Goal: Task Accomplishment & Management: Manage account settings

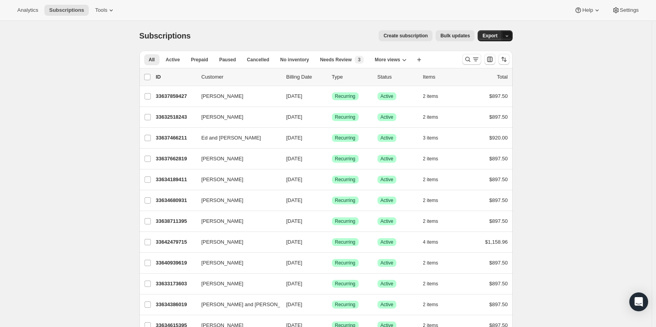
click at [507, 33] on span "button" at bounding box center [506, 35] width 5 height 5
click at [498, 82] on span "Dunning & Failed" at bounding box center [478, 79] width 62 height 6
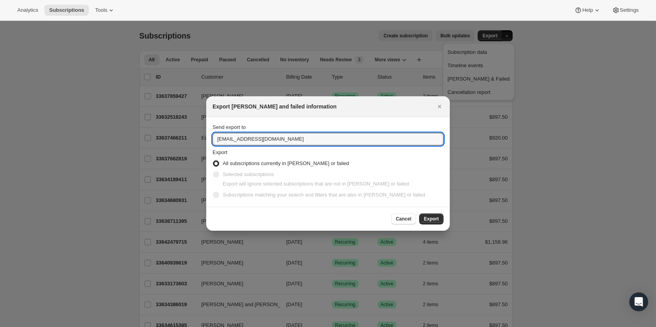
drag, startPoint x: 230, startPoint y: 138, endPoint x: 193, endPoint y: 137, distance: 36.9
type input "ashleycox@cliffamily.com"
click at [434, 219] on span "Export" at bounding box center [431, 219] width 15 height 6
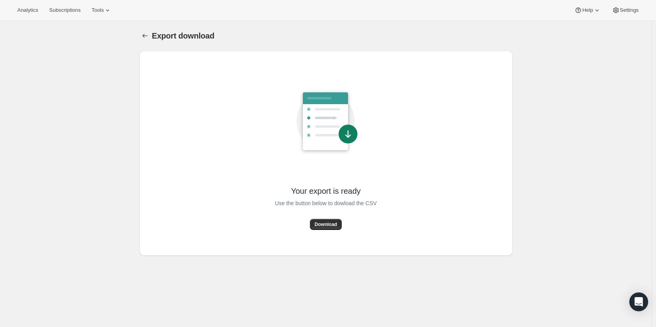
click at [332, 222] on span "Download" at bounding box center [326, 224] width 22 height 6
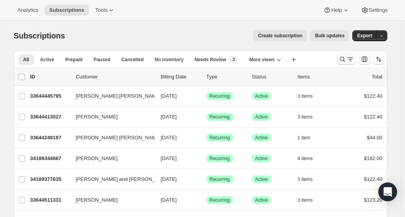
click at [344, 60] on icon "Search and filter results" at bounding box center [341, 59] width 5 height 5
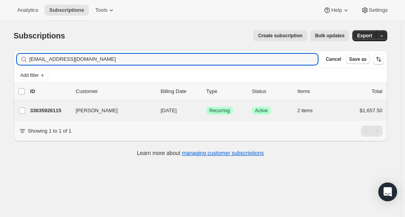
type input "gkf88@mac.com"
click at [46, 118] on div "Glenn Fischer 33635926115 Glenn Fischer 02/01/2026 Success Recurring Success Ac…" at bounding box center [200, 111] width 373 height 20
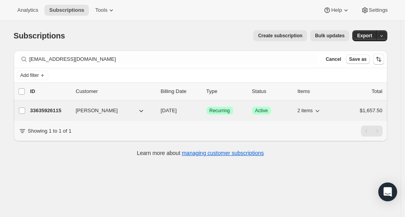
click at [46, 112] on p "33635926115" at bounding box center [49, 111] width 39 height 8
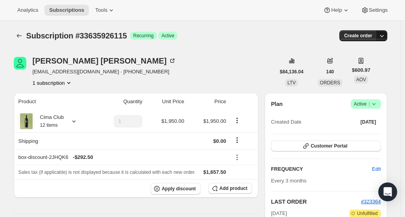
click at [383, 36] on icon "button" at bounding box center [381, 36] width 8 height 8
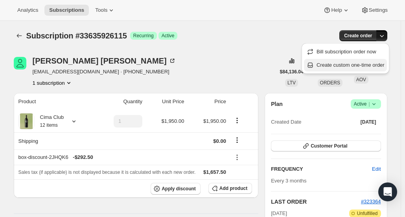
click at [361, 64] on span "Create custom one-time order" at bounding box center [350, 65] width 68 height 6
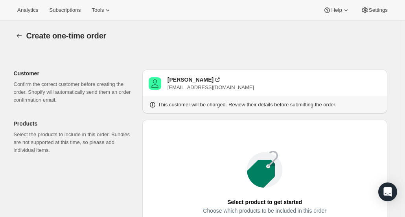
drag, startPoint x: 174, startPoint y: 188, endPoint x: 180, endPoint y: 182, distance: 8.4
click at [174, 188] on div "Select product to get started Choose which products to be included in this orde…" at bounding box center [264, 194] width 232 height 137
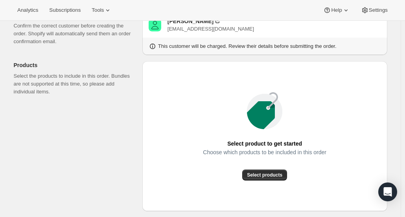
scroll to position [118, 0]
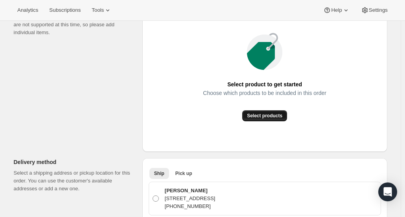
click at [269, 120] on button "Select products" at bounding box center [264, 115] width 45 height 11
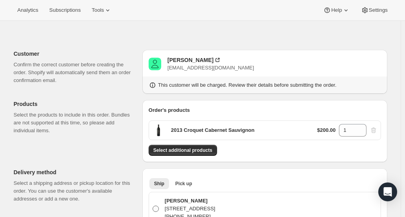
scroll to position [79, 0]
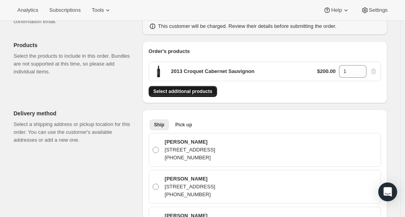
click at [192, 89] on span "Select additional products" at bounding box center [182, 91] width 59 height 6
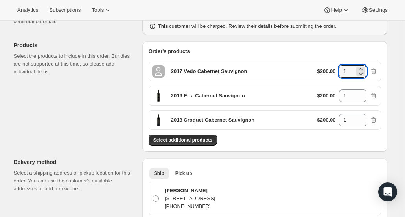
drag, startPoint x: 336, startPoint y: 71, endPoint x: 328, endPoint y: 71, distance: 8.6
click at [328, 71] on div "$200.00 1" at bounding box center [347, 71] width 60 height 13
type input "2"
drag, startPoint x: 352, startPoint y: 94, endPoint x: 334, endPoint y: 94, distance: 17.7
click at [334, 94] on div "$200.00 1" at bounding box center [347, 96] width 60 height 13
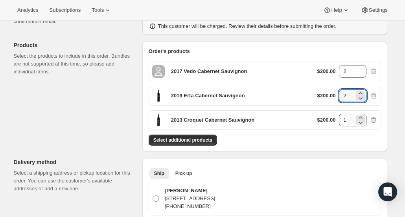
type input "2"
drag, startPoint x: 351, startPoint y: 118, endPoint x: 330, endPoint y: 118, distance: 21.2
click at [330, 118] on div "$200.00 1" at bounding box center [347, 120] width 60 height 13
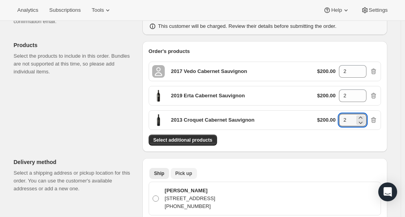
type input "2"
click at [189, 172] on span "Pick up" at bounding box center [183, 173] width 17 height 6
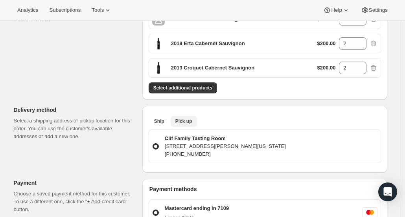
scroll to position [157, 0]
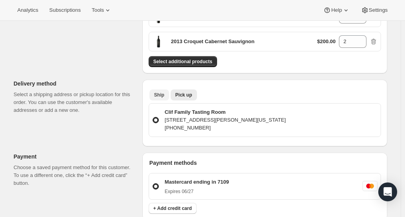
click at [166, 98] on button "Ship" at bounding box center [159, 95] width 20 height 11
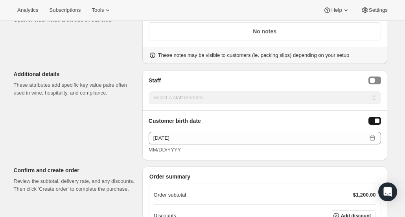
scroll to position [903, 0]
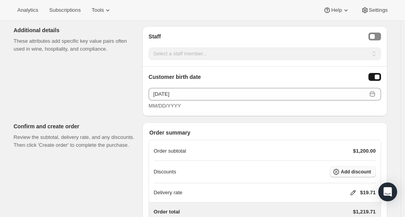
click at [346, 169] on span "Add discount" at bounding box center [356, 172] width 30 height 6
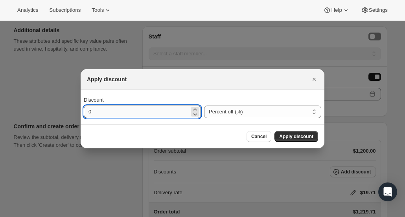
click at [162, 114] on input "0" at bounding box center [136, 112] width 105 height 13
type input "15"
click at [297, 136] on span "Apply discount" at bounding box center [296, 137] width 34 height 6
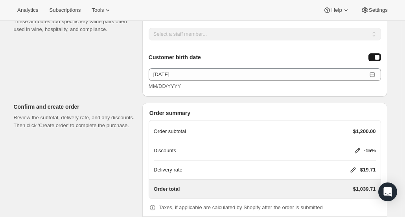
scroll to position [953, 0]
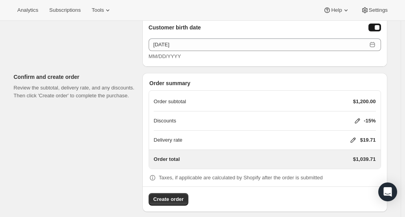
click at [354, 136] on icon at bounding box center [353, 140] width 8 height 8
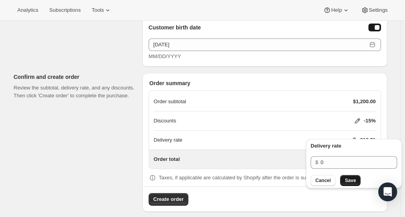
click at [353, 183] on span "Save" at bounding box center [349, 181] width 11 height 6
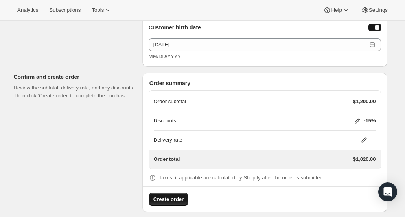
click at [169, 193] on button "Create order" at bounding box center [168, 199] width 40 height 13
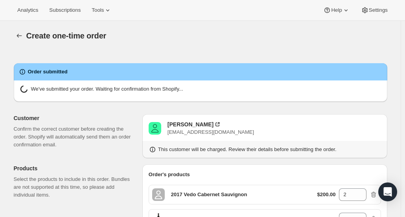
radio input "true"
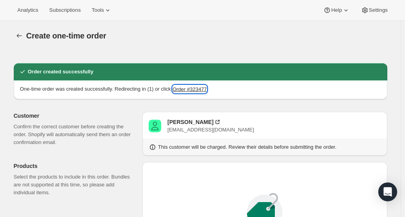
click at [197, 85] on button "Order #323477" at bounding box center [189, 89] width 34 height 8
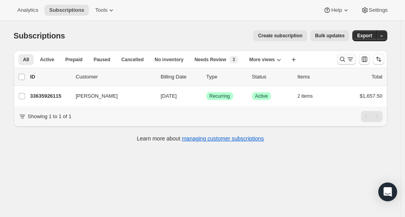
click at [345, 62] on icon "Search and filter results" at bounding box center [342, 59] width 8 height 8
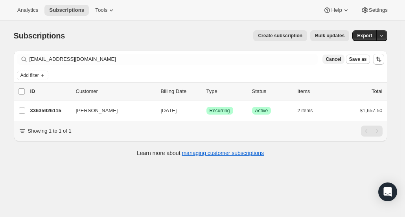
click at [330, 58] on button "Cancel" at bounding box center [333, 59] width 22 height 9
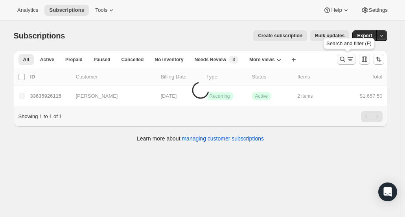
click at [350, 61] on icon "Search and filter results" at bounding box center [350, 59] width 8 height 8
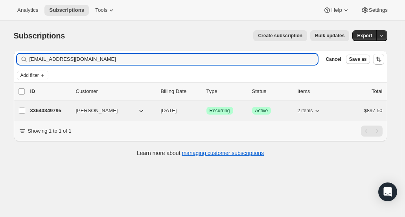
type input "[EMAIL_ADDRESS][DOMAIN_NAME]"
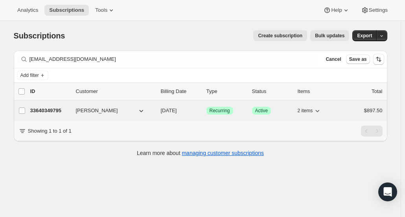
click at [57, 108] on p "33640349795" at bounding box center [49, 111] width 39 height 8
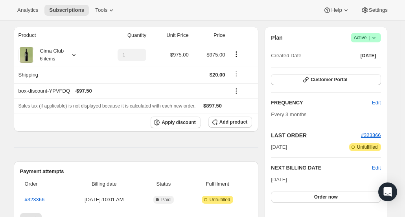
scroll to position [79, 0]
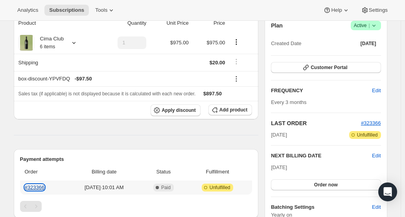
click at [44, 186] on link "#323366" at bounding box center [35, 188] width 20 height 6
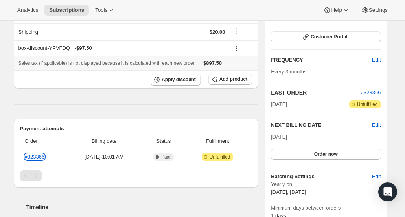
scroll to position [0, 0]
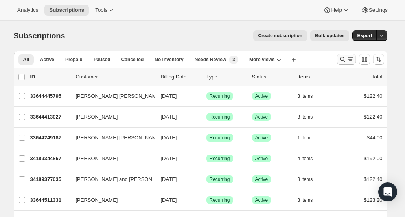
click at [343, 62] on icon "Search and filter results" at bounding box center [342, 59] width 8 height 8
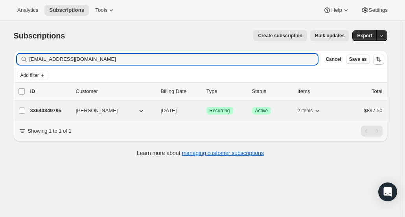
type input "[EMAIL_ADDRESS][DOMAIN_NAME]"
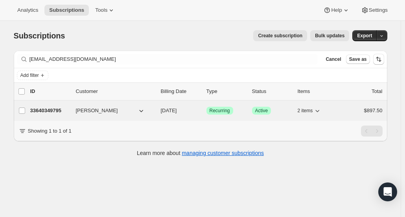
click at [47, 108] on p "33640349795" at bounding box center [49, 111] width 39 height 8
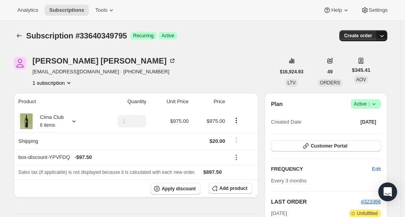
click at [385, 37] on icon "button" at bounding box center [381, 36] width 8 height 8
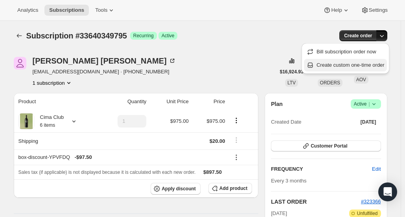
click at [351, 62] on span "Create custom one-time order" at bounding box center [350, 65] width 68 height 6
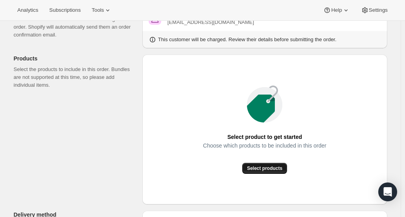
scroll to position [118, 0]
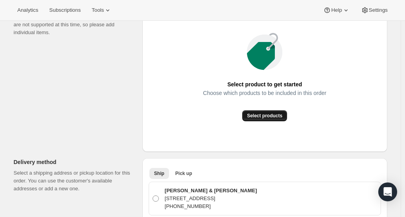
click at [264, 116] on span "Select products" at bounding box center [264, 116] width 35 height 6
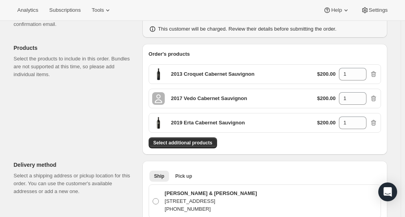
scroll to position [39, 0]
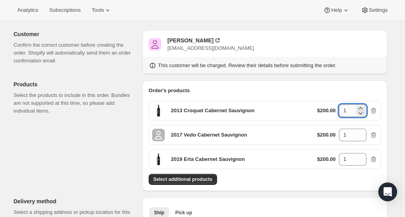
drag, startPoint x: 349, startPoint y: 111, endPoint x: 343, endPoint y: 113, distance: 6.1
click at [343, 113] on input "1" at bounding box center [347, 110] width 16 height 13
type input "2"
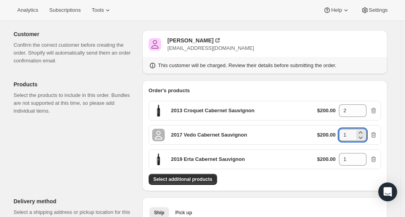
drag, startPoint x: 344, startPoint y: 137, endPoint x: 333, endPoint y: 137, distance: 10.6
click at [333, 137] on div "$200.00 1" at bounding box center [347, 135] width 60 height 13
type input "2"
drag, startPoint x: 358, startPoint y: 158, endPoint x: 341, endPoint y: 157, distance: 17.4
click at [323, 156] on div "$200.00 1" at bounding box center [347, 159] width 60 height 13
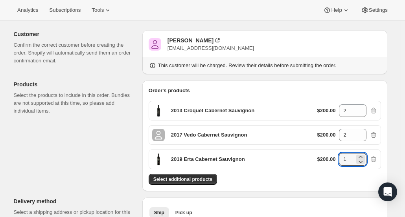
drag, startPoint x: 350, startPoint y: 157, endPoint x: 328, endPoint y: 157, distance: 21.6
click at [328, 157] on div "$200.00 1" at bounding box center [347, 159] width 60 height 13
type input "2"
click at [304, 179] on div "Select additional products" at bounding box center [264, 179] width 232 height 11
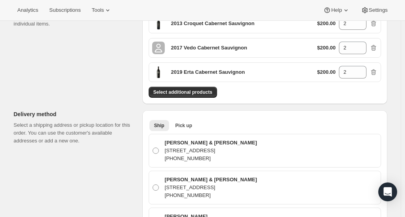
scroll to position [79, 0]
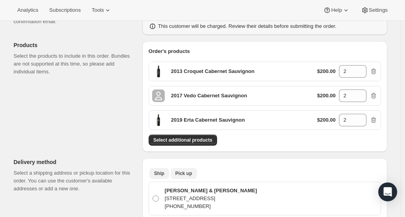
click at [183, 172] on span "Pick up" at bounding box center [183, 173] width 17 height 6
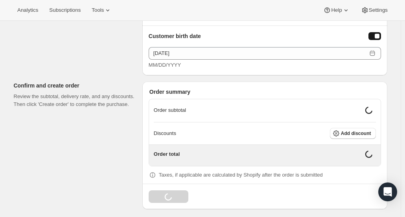
scroll to position [460, 0]
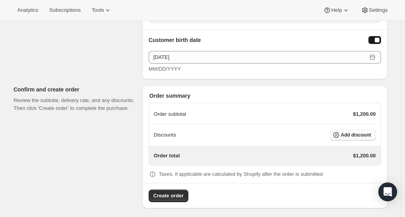
click at [365, 132] on span "Add discount" at bounding box center [356, 135] width 30 height 6
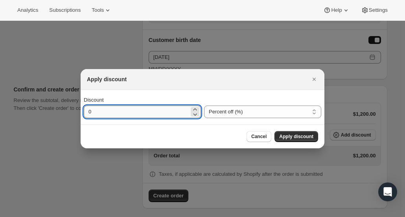
click at [157, 110] on input "0" at bounding box center [136, 112] width 105 height 13
type input "15"
click at [302, 134] on span "Apply discount" at bounding box center [296, 137] width 34 height 6
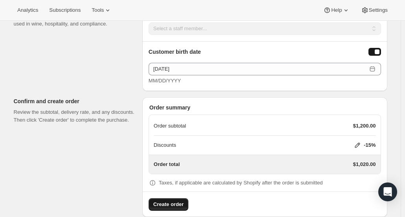
scroll to position [456, 0]
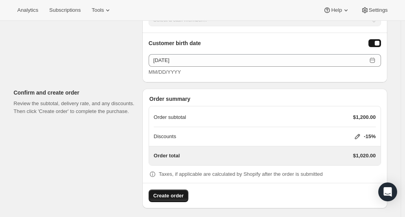
click at [175, 192] on span "Create order" at bounding box center [168, 196] width 30 height 8
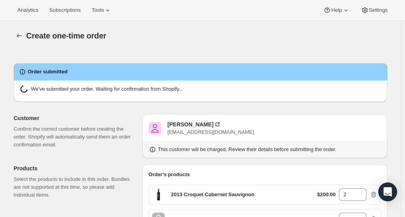
radio input "true"
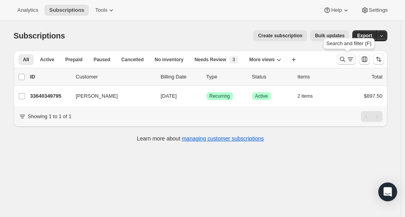
click at [346, 60] on icon "Search and filter results" at bounding box center [342, 59] width 8 height 8
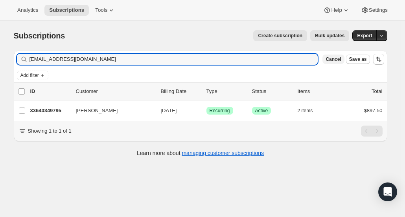
click at [341, 61] on span "Cancel" at bounding box center [332, 59] width 15 height 6
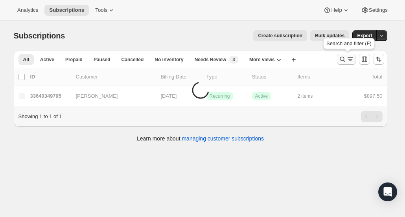
click at [344, 61] on icon "Search and filter results" at bounding box center [341, 59] width 5 height 5
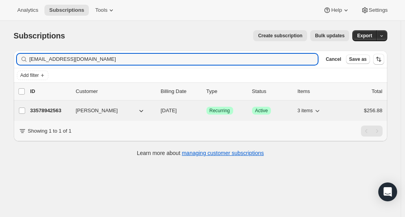
type input "jackia@me.com"
click at [42, 110] on p "33578942563" at bounding box center [49, 111] width 39 height 8
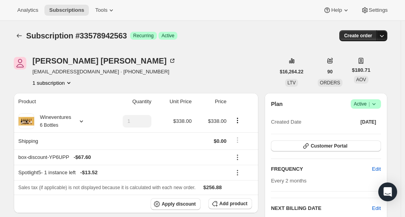
click at [385, 37] on icon "button" at bounding box center [381, 36] width 8 height 8
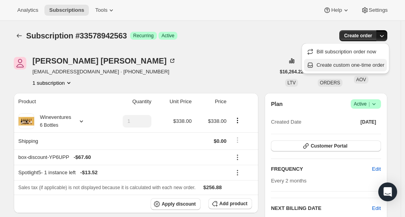
click at [359, 68] on span "Create custom one-time order" at bounding box center [350, 65] width 68 height 6
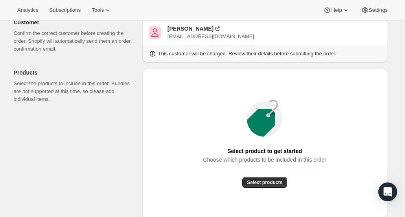
scroll to position [79, 0]
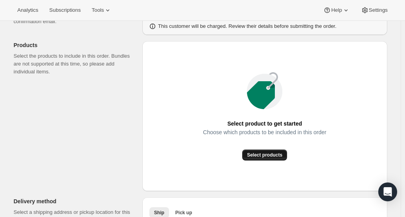
click at [270, 160] on button "Select products" at bounding box center [264, 155] width 45 height 11
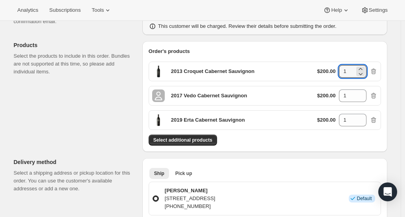
drag, startPoint x: 344, startPoint y: 73, endPoint x: 336, endPoint y: 75, distance: 8.2
click at [336, 73] on div "$200.00 1" at bounding box center [347, 71] width 60 height 13
type input "2"
drag, startPoint x: 353, startPoint y: 95, endPoint x: 340, endPoint y: 94, distance: 12.6
click at [340, 94] on input "1" at bounding box center [347, 96] width 16 height 13
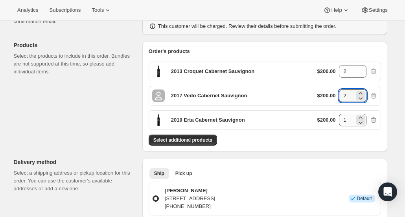
type input "2"
drag, startPoint x: 349, startPoint y: 115, endPoint x: 333, endPoint y: 115, distance: 16.5
click at [333, 115] on div "$200.00 1" at bounding box center [347, 120] width 60 height 13
type input "2"
click at [329, 137] on div "Select additional products" at bounding box center [264, 140] width 232 height 11
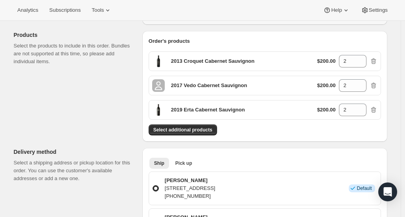
scroll to position [118, 0]
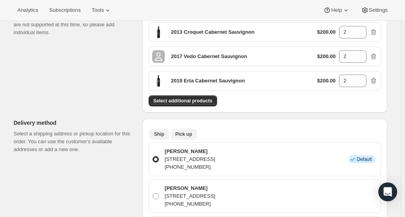
click at [183, 137] on button "Pick up" at bounding box center [183, 134] width 26 height 11
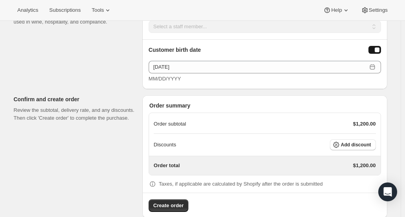
scroll to position [460, 0]
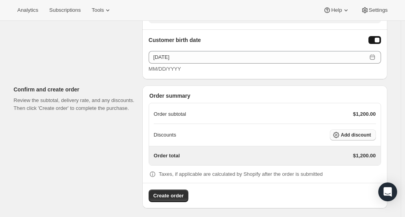
click at [351, 136] on button "Add discount" at bounding box center [353, 135] width 46 height 11
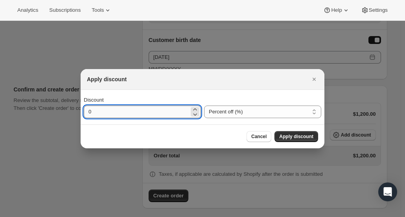
click at [142, 110] on input "0" at bounding box center [136, 112] width 105 height 13
type input "15"
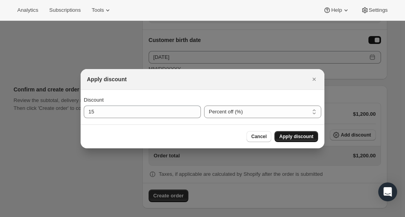
click at [304, 137] on span "Apply discount" at bounding box center [296, 137] width 34 height 6
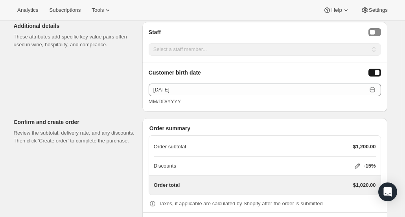
scroll to position [456, 0]
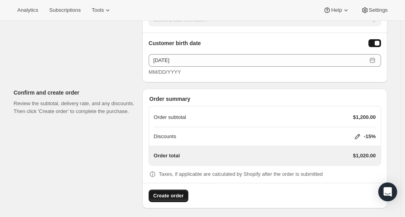
click at [171, 193] on span "Create order" at bounding box center [168, 196] width 30 height 8
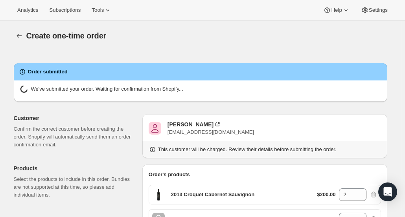
radio input "true"
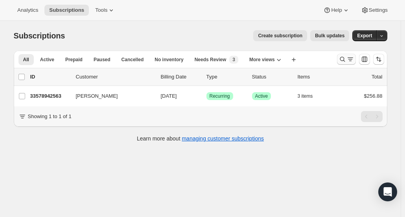
click at [346, 62] on icon "Search and filter results" at bounding box center [342, 59] width 8 height 8
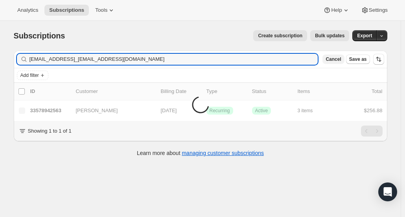
type input "[EMAIL_ADDRESS]_[EMAIL_ADDRESS][DOMAIN_NAME]"
click at [344, 62] on button "Cancel" at bounding box center [333, 59] width 22 height 9
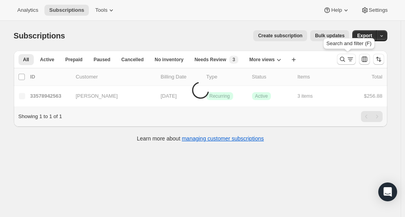
click at [346, 62] on icon "Search and filter results" at bounding box center [342, 59] width 8 height 8
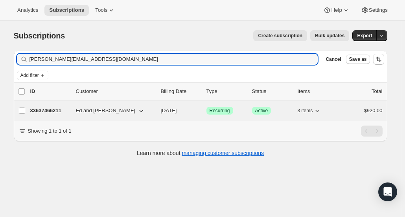
type input "[PERSON_NAME][EMAIL_ADDRESS][DOMAIN_NAME]"
click at [44, 105] on div "33637466211 Ed and Jessie Bendix 02/01/2026 Success Recurring Success Active 3 …" at bounding box center [206, 110] width 352 height 11
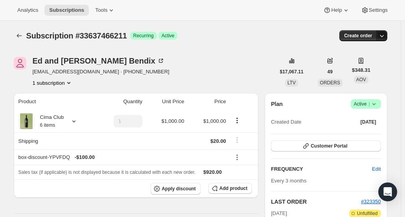
click at [383, 36] on icon "button" at bounding box center [381, 36] width 8 height 8
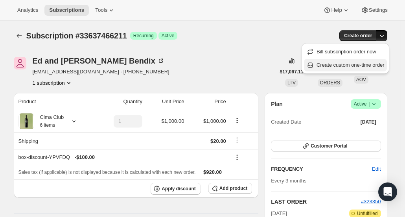
click at [348, 59] on button "Create custom one-time order" at bounding box center [345, 65] width 83 height 13
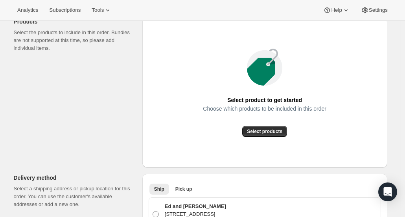
scroll to position [118, 0]
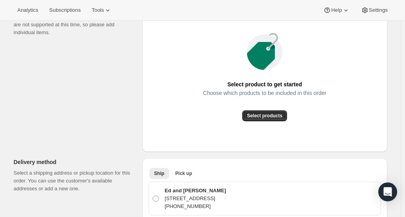
click at [269, 123] on div "Select product to get started Choose which products to be included in this orde…" at bounding box center [264, 76] width 232 height 137
click at [268, 118] on span "Select products" at bounding box center [264, 116] width 35 height 6
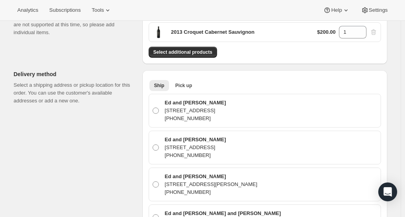
scroll to position [0, 0]
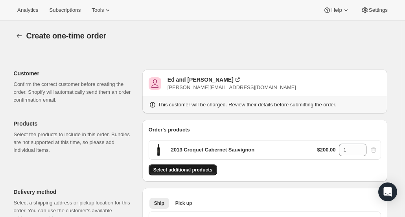
click at [201, 170] on span "Select additional products" at bounding box center [182, 170] width 59 height 6
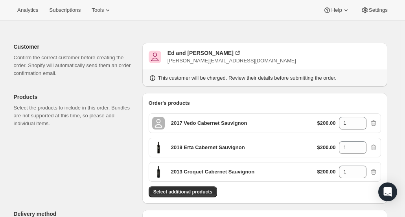
scroll to position [39, 0]
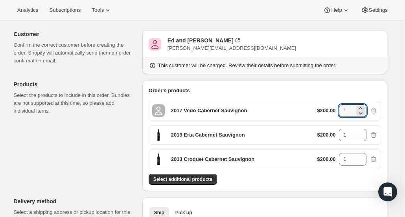
drag, startPoint x: 357, startPoint y: 112, endPoint x: 324, endPoint y: 112, distance: 32.2
click at [324, 112] on div "$200.00 1" at bounding box center [347, 110] width 60 height 13
type input "2"
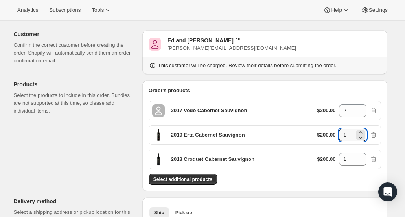
drag, startPoint x: 349, startPoint y: 135, endPoint x: 331, endPoint y: 135, distance: 17.3
click at [331, 135] on div "$200.00 1" at bounding box center [347, 135] width 60 height 13
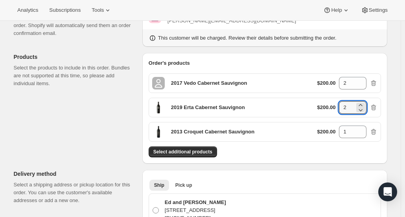
scroll to position [79, 0]
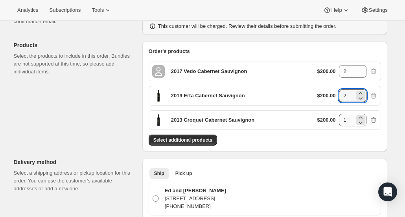
type input "2"
drag, startPoint x: 349, startPoint y: 121, endPoint x: 329, endPoint y: 120, distance: 19.7
click at [329, 120] on div "$200.00 1" at bounding box center [347, 120] width 60 height 13
type input "2"
click at [337, 132] on div "Order's products 2017 Vedo Cabernet Sauvignon $200.00 2 2019 Erta Cabernet Sauv…" at bounding box center [264, 97] width 232 height 98
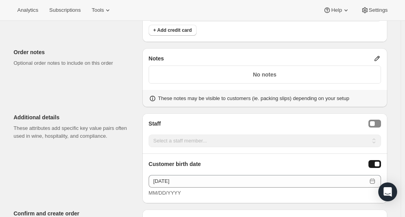
scroll to position [707, 0]
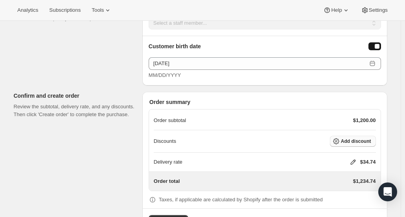
click at [364, 139] on button "Add discount" at bounding box center [353, 141] width 46 height 11
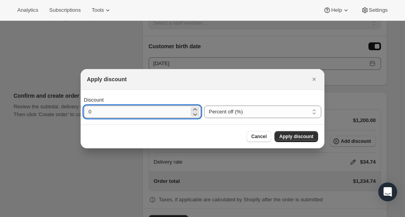
click at [136, 114] on input "0" at bounding box center [136, 112] width 105 height 13
type input "15"
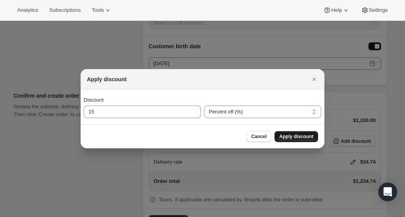
click at [300, 137] on span "Apply discount" at bounding box center [296, 137] width 34 height 6
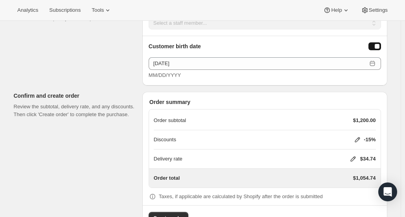
click at [354, 155] on icon at bounding box center [353, 159] width 8 height 8
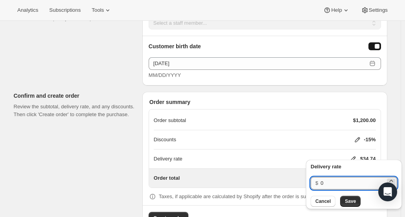
click at [339, 181] on input "0" at bounding box center [352, 183] width 65 height 13
type input "20"
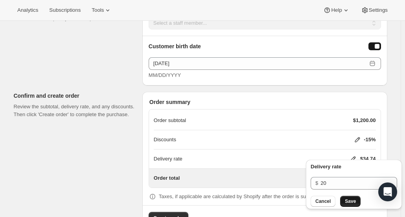
click at [351, 199] on span "Save" at bounding box center [349, 201] width 11 height 6
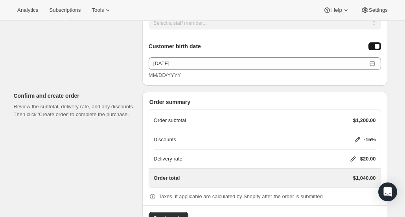
click at [355, 155] on icon at bounding box center [353, 159] width 8 height 8
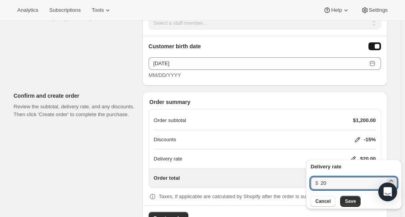
drag, startPoint x: 333, startPoint y: 187, endPoint x: 298, endPoint y: 185, distance: 34.6
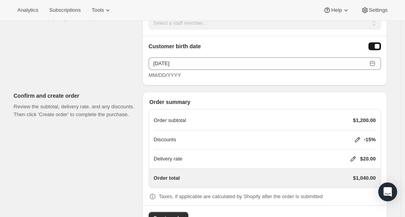
click at [352, 155] on icon at bounding box center [353, 159] width 8 height 8
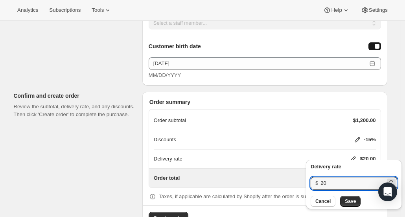
drag, startPoint x: 329, startPoint y: 181, endPoint x: 299, endPoint y: 181, distance: 30.2
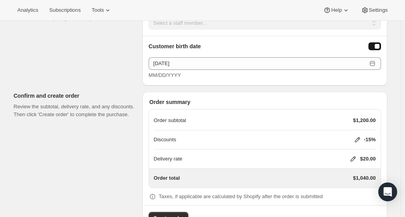
click at [352, 155] on icon at bounding box center [353, 159] width 8 height 8
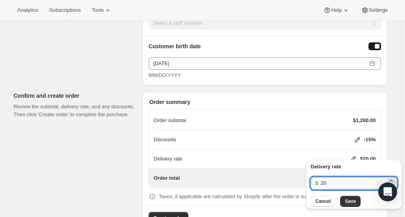
click at [334, 184] on input "20" at bounding box center [352, 183] width 65 height 13
type input "2"
type input "0"
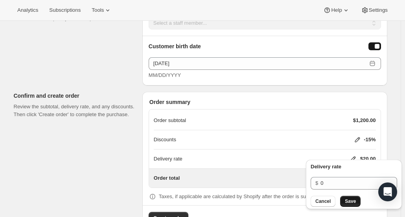
click at [353, 202] on span "Save" at bounding box center [349, 201] width 11 height 6
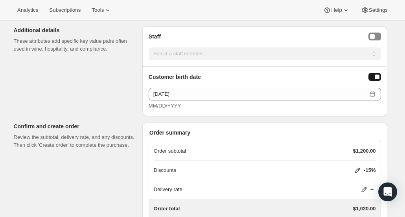
scroll to position [727, 0]
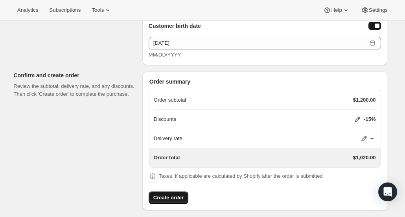
click at [168, 194] on span "Create order" at bounding box center [168, 198] width 30 height 8
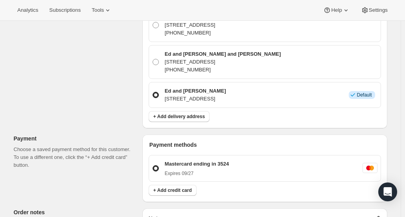
scroll to position [275, 0]
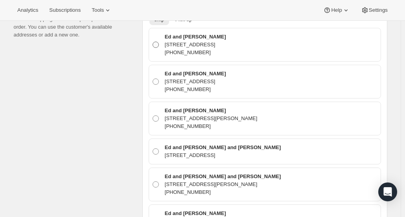
click at [156, 47] on span at bounding box center [155, 44] width 7 height 7
click at [153, 42] on input "Ed and Jessie Bendix 104 Ruskin Circle, Maryville, TN, 37803, United States +17…" at bounding box center [152, 42] width 0 height 0
radio input "true"
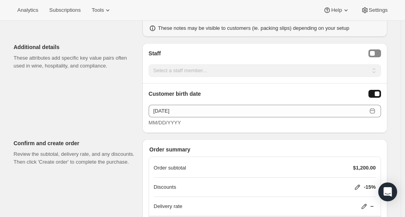
scroll to position [707, 0]
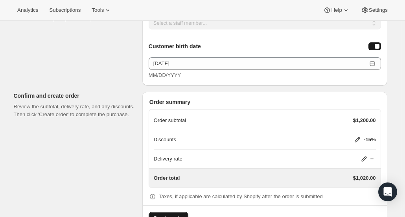
click at [168, 214] on span "Create order" at bounding box center [168, 218] width 30 height 8
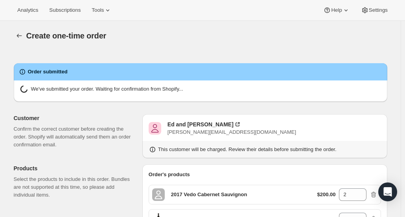
radio input "true"
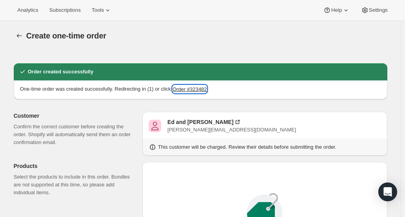
click at [188, 87] on button "Order #323482" at bounding box center [189, 89] width 34 height 8
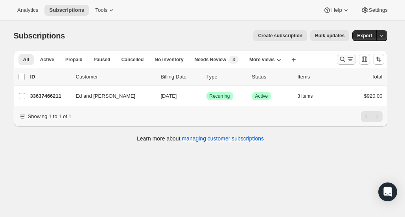
click at [346, 61] on icon "Search and filter results" at bounding box center [342, 59] width 8 height 8
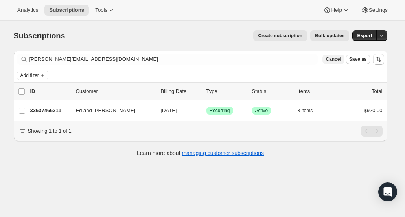
click at [334, 62] on span "Cancel" at bounding box center [332, 59] width 15 height 6
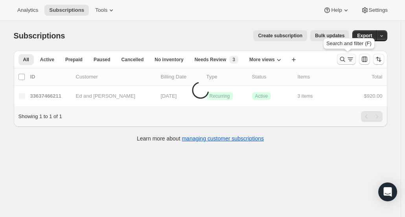
click at [341, 59] on icon "Search and filter results" at bounding box center [342, 59] width 8 height 8
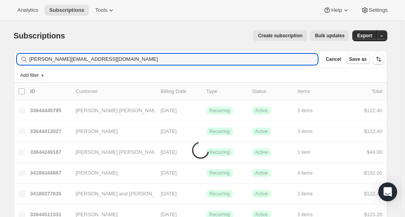
type input "[PERSON_NAME][EMAIL_ADDRESS][DOMAIN_NAME]"
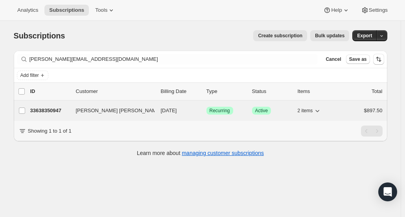
click at [48, 108] on p "33638350947" at bounding box center [49, 111] width 39 height 8
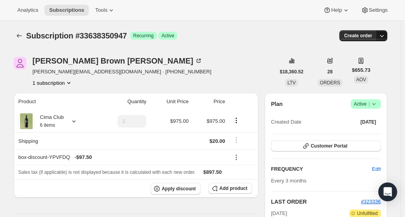
click at [381, 33] on icon "button" at bounding box center [381, 36] width 8 height 8
click at [384, 38] on icon "button" at bounding box center [381, 36] width 8 height 8
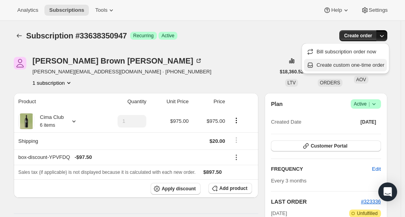
click at [364, 60] on button "Create custom one-time order" at bounding box center [345, 65] width 83 height 13
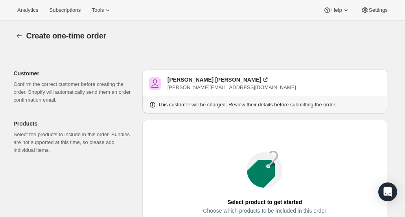
scroll to position [118, 0]
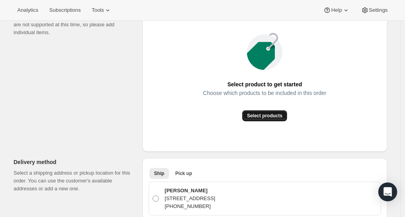
click at [267, 117] on span "Select products" at bounding box center [264, 116] width 35 height 6
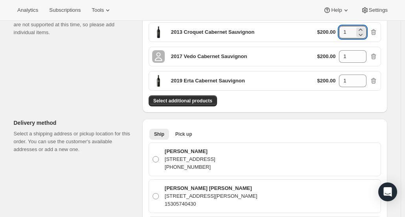
drag, startPoint x: 350, startPoint y: 34, endPoint x: 326, endPoint y: 33, distance: 23.6
click at [326, 34] on div "$200.00 1" at bounding box center [347, 32] width 60 height 13
type input "2"
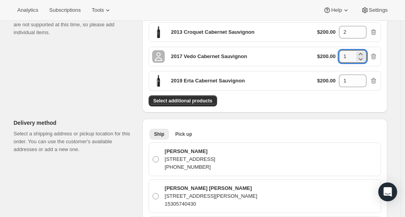
drag, startPoint x: 352, startPoint y: 54, endPoint x: 322, endPoint y: 57, distance: 29.6
click at [322, 57] on div "$200.00 1" at bounding box center [347, 56] width 60 height 13
type input "2"
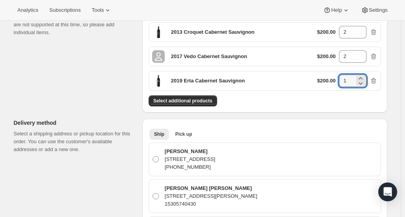
drag, startPoint x: 349, startPoint y: 78, endPoint x: 332, endPoint y: 78, distance: 16.9
click at [332, 78] on div "$200.00 1" at bounding box center [347, 81] width 60 height 13
type input "2"
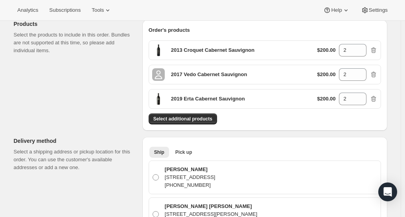
scroll to position [0, 0]
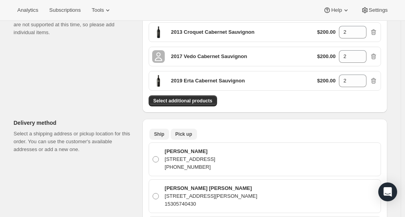
click at [182, 134] on span "Pick up" at bounding box center [183, 134] width 17 height 6
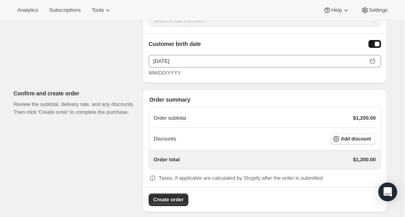
scroll to position [460, 0]
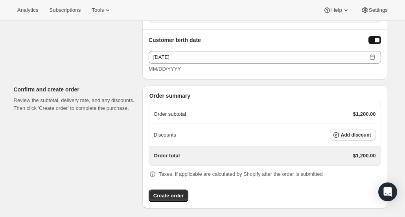
click at [347, 132] on span "Add discount" at bounding box center [356, 135] width 30 height 6
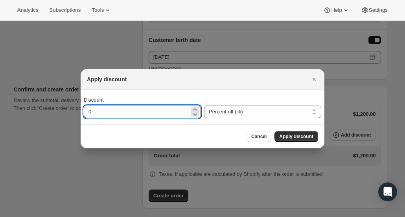
click at [149, 116] on input "0" at bounding box center [136, 112] width 105 height 13
type input "15"
click at [305, 139] on button "Apply discount" at bounding box center [296, 136] width 44 height 11
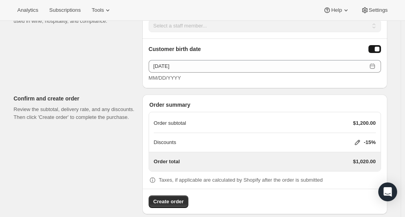
scroll to position [456, 0]
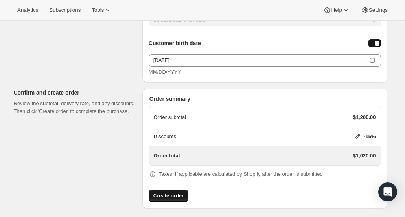
click at [170, 192] on span "Create order" at bounding box center [168, 196] width 30 height 8
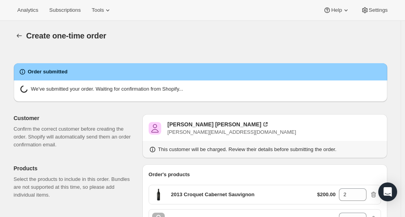
radio input "true"
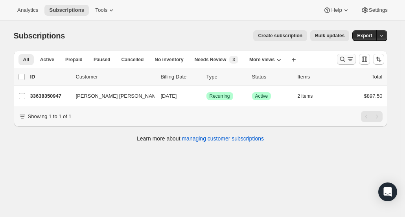
click at [344, 58] on icon "Search and filter results" at bounding box center [342, 59] width 8 height 8
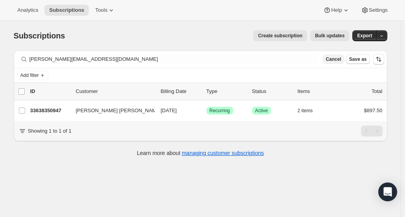
click at [331, 56] on span "Cancel" at bounding box center [332, 59] width 15 height 6
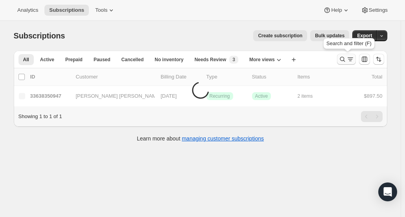
click at [346, 58] on icon "Search and filter results" at bounding box center [342, 59] width 8 height 8
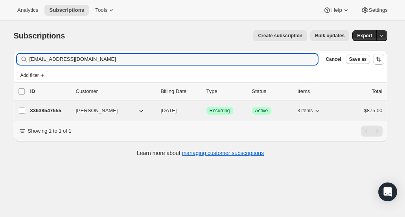
type input "[EMAIL_ADDRESS][DOMAIN_NAME]"
click at [55, 111] on p "33638547555" at bounding box center [49, 111] width 39 height 8
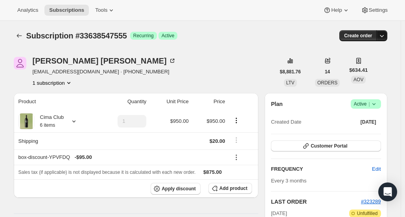
click at [385, 37] on icon "button" at bounding box center [381, 36] width 8 height 8
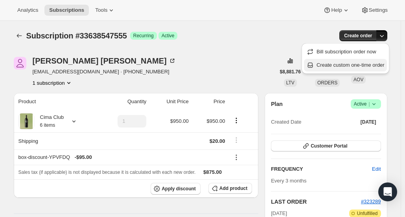
click at [363, 64] on span "Create custom one-time order" at bounding box center [350, 65] width 68 height 6
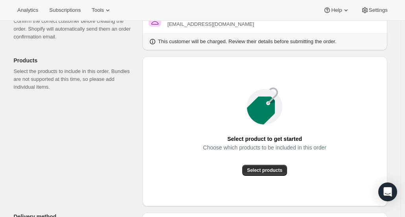
scroll to position [118, 0]
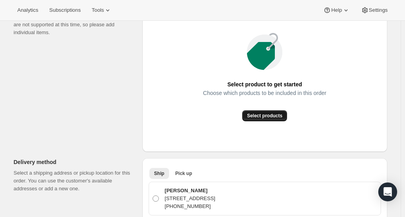
click at [271, 115] on span "Select products" at bounding box center [264, 116] width 35 height 6
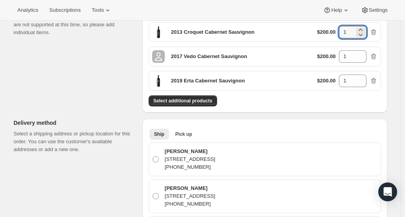
drag, startPoint x: 357, startPoint y: 34, endPoint x: 329, endPoint y: 34, distance: 27.5
click at [329, 34] on div "$200.00 1" at bounding box center [347, 32] width 60 height 13
type input "2"
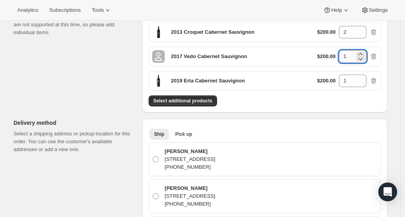
drag, startPoint x: 353, startPoint y: 57, endPoint x: 341, endPoint y: 51, distance: 13.2
click at [341, 51] on input "1" at bounding box center [347, 56] width 16 height 13
type input "2"
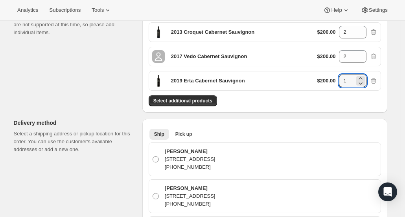
drag, startPoint x: 349, startPoint y: 77, endPoint x: 336, endPoint y: 77, distance: 13.4
click at [336, 77] on div "$200.00 1" at bounding box center [347, 81] width 60 height 13
type input "2"
click at [190, 136] on span "Pick up" at bounding box center [183, 134] width 17 height 6
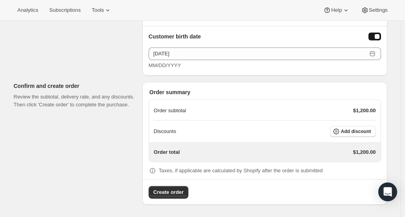
scroll to position [489, 0]
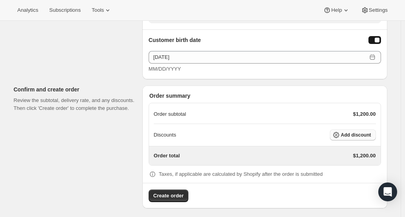
click at [343, 136] on button "Add discount" at bounding box center [353, 135] width 46 height 11
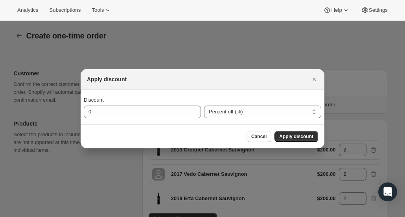
scroll to position [0, 0]
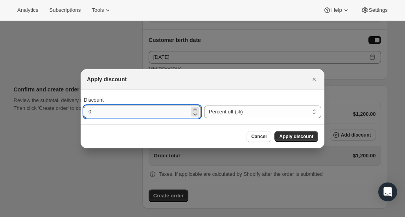
click at [116, 112] on input "0" at bounding box center [136, 112] width 105 height 13
type input "15"
click at [317, 138] on button "Apply discount" at bounding box center [296, 136] width 44 height 11
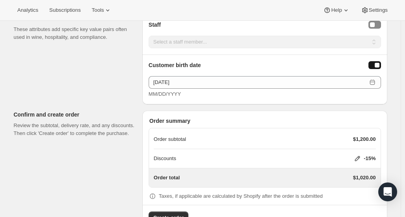
scroll to position [486, 0]
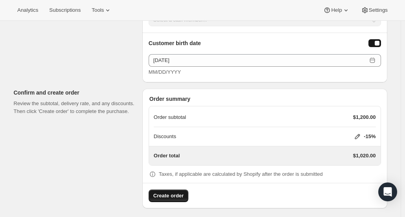
click at [168, 194] on span "Create order" at bounding box center [168, 196] width 30 height 8
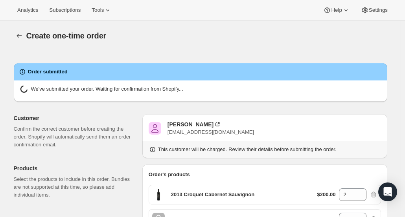
radio input "true"
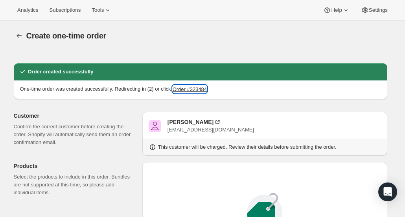
click at [193, 89] on button "Order #323484" at bounding box center [189, 89] width 34 height 8
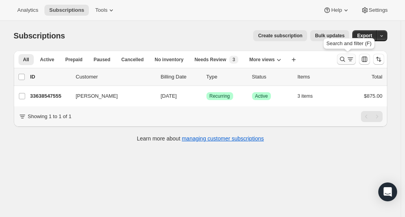
click at [344, 62] on icon "Search and filter results" at bounding box center [342, 59] width 8 height 8
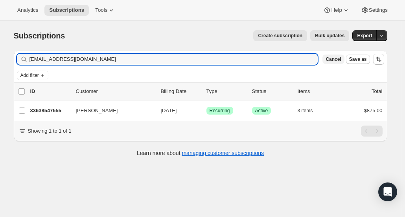
click at [341, 60] on span "Cancel" at bounding box center [332, 59] width 15 height 6
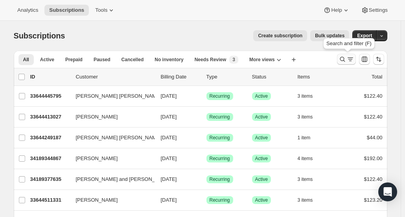
click at [344, 58] on icon "Search and filter results" at bounding box center [341, 59] width 5 height 5
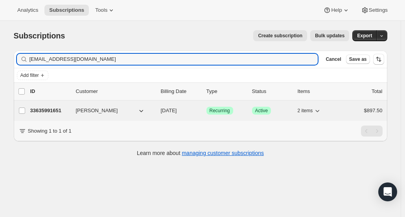
type input "therealhaim@gmail.com"
click at [50, 112] on p "33635991651" at bounding box center [49, 111] width 39 height 8
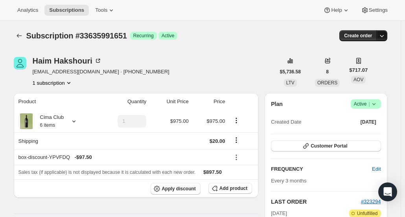
click at [383, 36] on icon "button" at bounding box center [381, 36] width 4 height 2
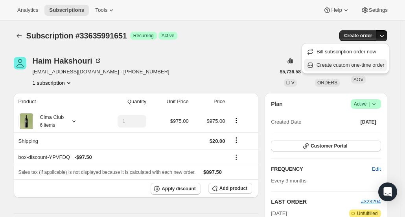
click at [368, 62] on span "Create custom one-time order" at bounding box center [350, 65] width 68 height 6
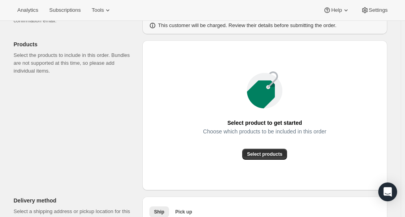
scroll to position [79, 0]
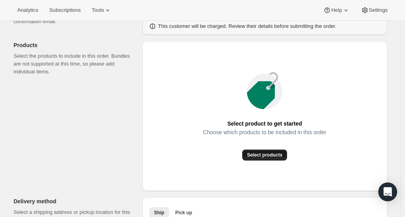
click at [271, 158] on span "Select products" at bounding box center [264, 155] width 35 height 6
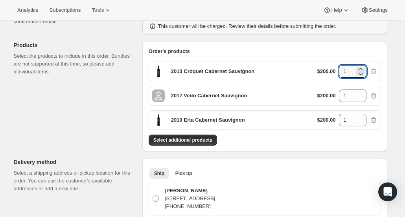
drag, startPoint x: 353, startPoint y: 74, endPoint x: 331, endPoint y: 71, distance: 23.0
click at [329, 73] on div "$200.00 1" at bounding box center [347, 71] width 60 height 13
type input "2"
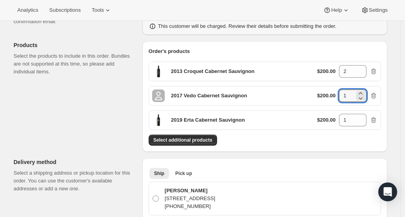
drag, startPoint x: 350, startPoint y: 95, endPoint x: 333, endPoint y: 95, distance: 16.5
click at [333, 95] on div "$200.00 1" at bounding box center [347, 96] width 60 height 13
type input "2"
drag, startPoint x: 352, startPoint y: 121, endPoint x: 340, endPoint y: 120, distance: 12.3
click at [340, 120] on input "1" at bounding box center [347, 120] width 16 height 13
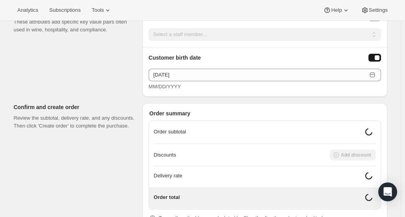
scroll to position [628, 0]
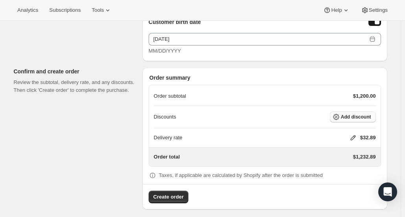
type input "2"
click at [362, 114] on span "Add discount" at bounding box center [356, 117] width 30 height 6
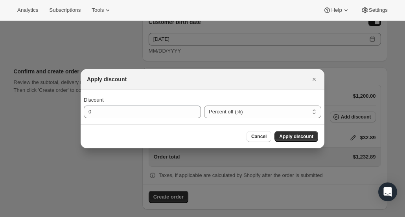
click at [114, 118] on div "Discount 0 Percent off (%) Amount off ($) Percent off (%)" at bounding box center [203, 107] width 244 height 35
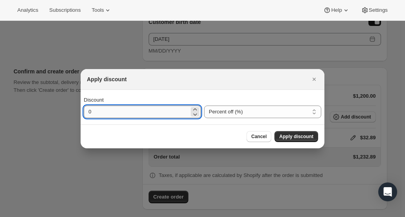
click at [117, 113] on input "0" at bounding box center [136, 112] width 105 height 13
type input "15"
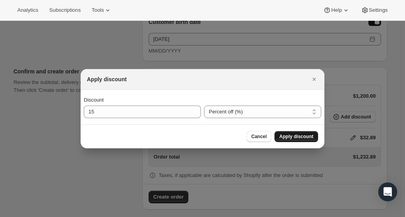
click at [289, 137] on span "Apply discount" at bounding box center [296, 137] width 34 height 6
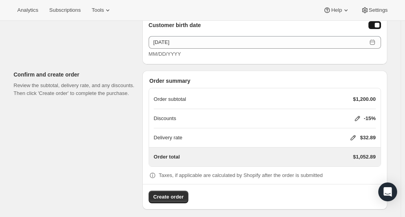
click at [352, 136] on icon at bounding box center [353, 138] width 8 height 8
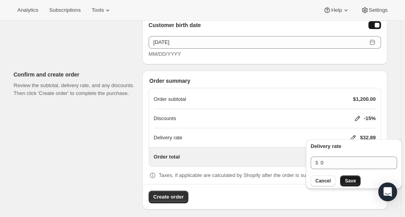
click at [349, 182] on span "Save" at bounding box center [349, 181] width 11 height 6
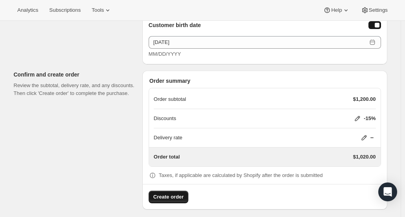
click at [159, 193] on span "Create order" at bounding box center [168, 197] width 30 height 8
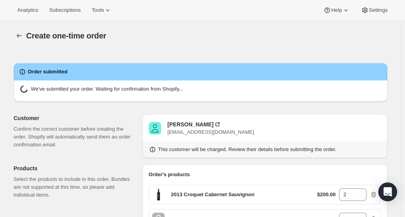
radio input "true"
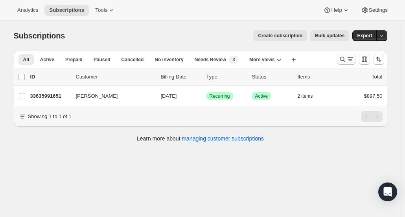
click at [344, 58] on icon "Search and filter results" at bounding box center [342, 59] width 8 height 8
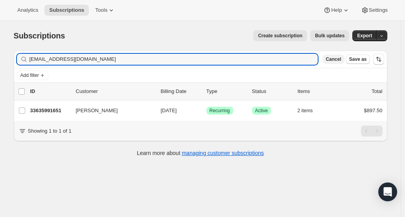
click at [336, 64] on button "Cancel" at bounding box center [333, 59] width 22 height 9
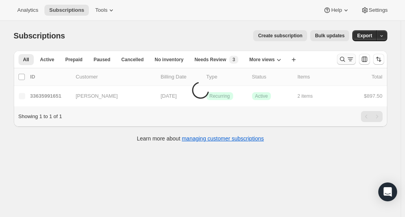
click at [345, 59] on icon "Search and filter results" at bounding box center [342, 59] width 8 height 8
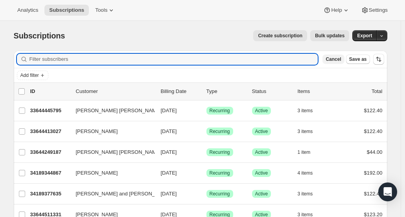
paste input "[EMAIL_ADDRESS][DOMAIN_NAME]"
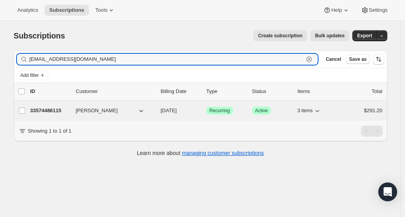
type input "[EMAIL_ADDRESS][DOMAIN_NAME]"
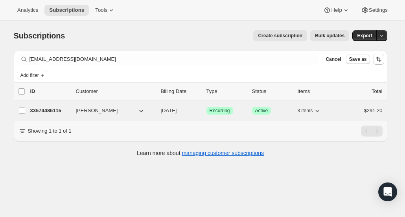
click at [53, 114] on p "33574486115" at bounding box center [49, 111] width 39 height 8
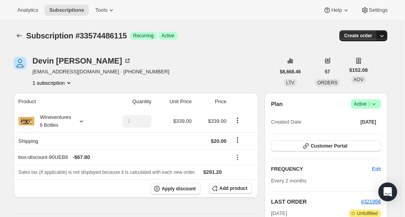
click at [385, 39] on icon "button" at bounding box center [381, 36] width 8 height 8
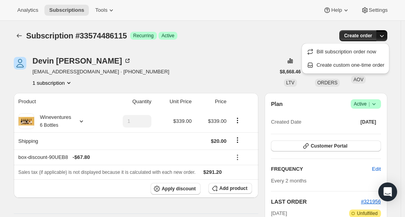
click at [357, 69] on span "Create custom one-time order" at bounding box center [350, 65] width 68 height 8
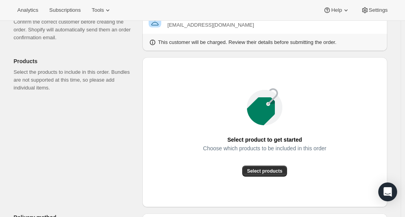
scroll to position [79, 0]
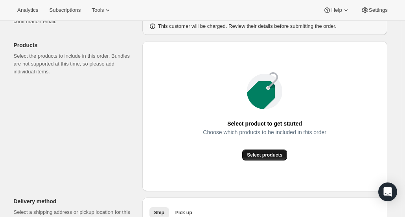
click at [263, 156] on span "Select products" at bounding box center [264, 155] width 35 height 6
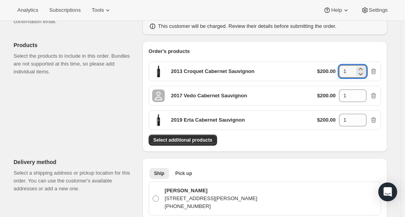
drag, startPoint x: 351, startPoint y: 71, endPoint x: 331, endPoint y: 71, distance: 20.4
click at [331, 71] on div "$200.00 1" at bounding box center [347, 71] width 60 height 13
type input "2"
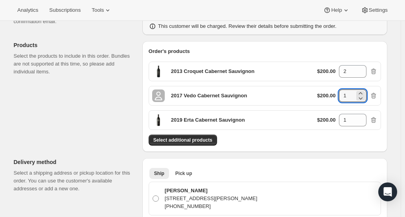
drag, startPoint x: 356, startPoint y: 94, endPoint x: 336, endPoint y: 95, distance: 20.0
click at [336, 95] on div "$200.00 1" at bounding box center [347, 96] width 60 height 13
type input "2"
drag, startPoint x: 353, startPoint y: 123, endPoint x: 330, endPoint y: 117, distance: 23.3
click at [330, 117] on div "$200.00 1" at bounding box center [347, 120] width 60 height 13
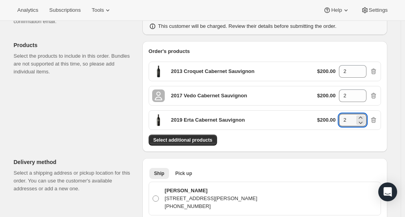
type input "2"
click at [297, 144] on div "Select additional products" at bounding box center [264, 140] width 232 height 11
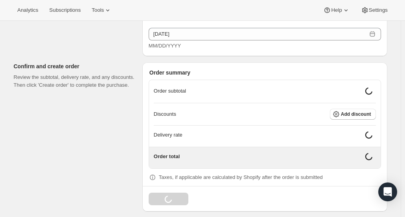
scroll to position [686, 0]
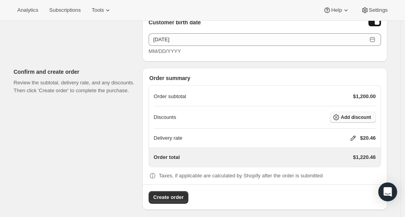
click at [351, 115] on span "Add discount" at bounding box center [356, 117] width 30 height 6
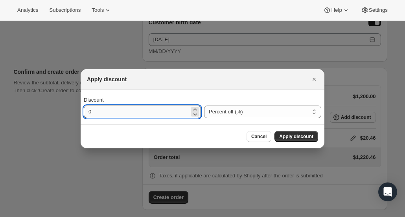
click at [163, 110] on input "0" at bounding box center [136, 112] width 105 height 13
type input "15"
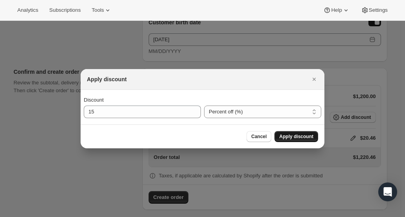
click at [297, 136] on span "Apply discount" at bounding box center [296, 137] width 34 height 6
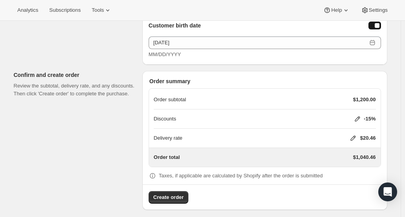
click at [357, 134] on icon at bounding box center [353, 138] width 8 height 8
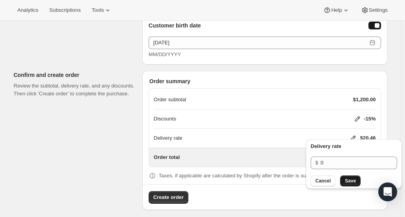
click at [346, 178] on button "Save" at bounding box center [350, 181] width 20 height 11
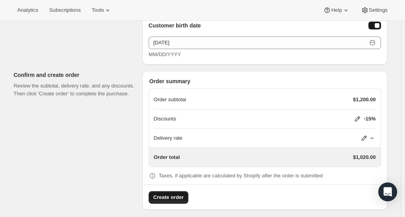
click at [165, 194] on span "Create order" at bounding box center [168, 198] width 30 height 8
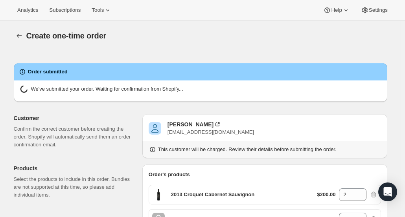
radio input "true"
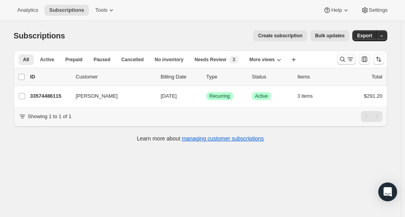
click at [343, 59] on icon "Search and filter results" at bounding box center [342, 59] width 8 height 8
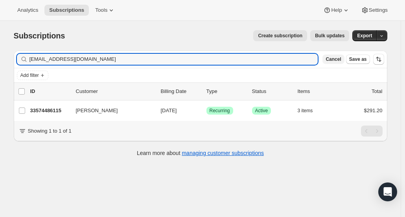
click at [337, 59] on span "Cancel" at bounding box center [332, 59] width 15 height 6
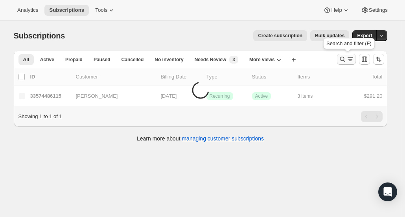
click at [343, 58] on icon "Search and filter results" at bounding box center [342, 59] width 8 height 8
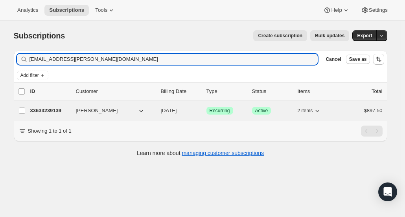
type input "[EMAIL_ADDRESS][PERSON_NAME][DOMAIN_NAME]"
click at [37, 110] on p "33633239139" at bounding box center [49, 111] width 39 height 8
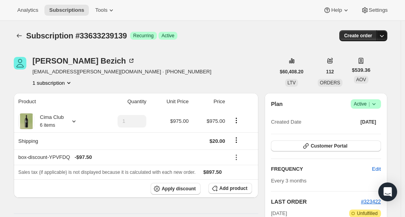
click at [383, 37] on icon "button" at bounding box center [381, 36] width 8 height 8
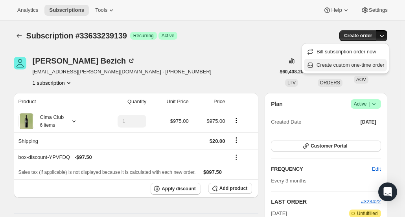
click at [368, 63] on span "Create custom one-time order" at bounding box center [350, 65] width 68 height 6
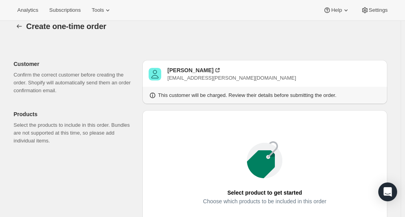
scroll to position [118, 0]
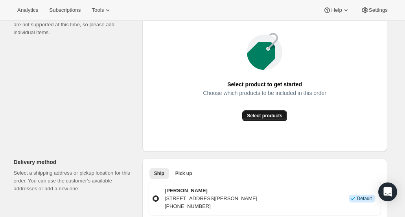
click at [265, 119] on button "Select products" at bounding box center [264, 115] width 45 height 11
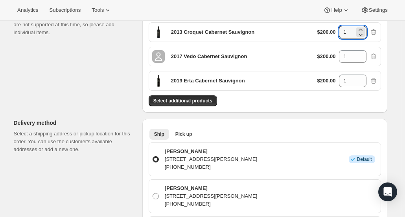
drag, startPoint x: 351, startPoint y: 34, endPoint x: 332, endPoint y: 29, distance: 19.5
click at [332, 29] on div "$200.00 1" at bounding box center [347, 32] width 60 height 13
type input "2"
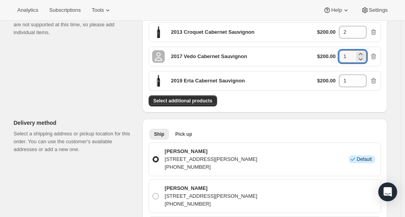
drag, startPoint x: 348, startPoint y: 55, endPoint x: 322, endPoint y: 57, distance: 26.0
click at [322, 57] on div "$200.00 1" at bounding box center [347, 56] width 60 height 13
type input "2"
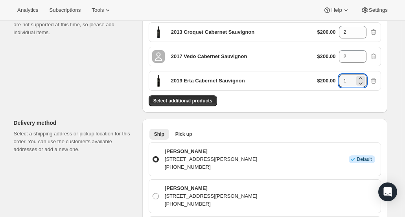
drag, startPoint x: 350, startPoint y: 80, endPoint x: 338, endPoint y: 80, distance: 12.6
click at [338, 80] on div "$200.00 1" at bounding box center [347, 81] width 60 height 13
type input "2"
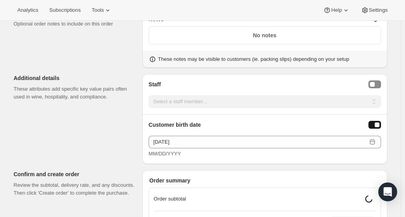
scroll to position [1009, 0]
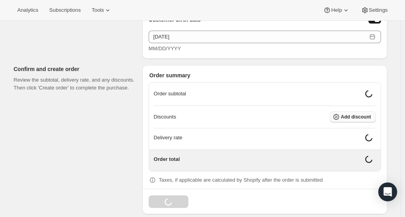
click at [368, 114] on span "Add discount" at bounding box center [356, 117] width 30 height 6
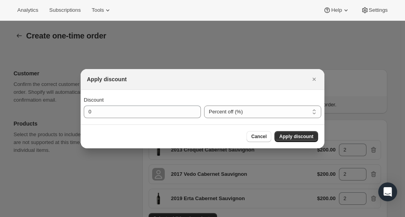
scroll to position [0, 0]
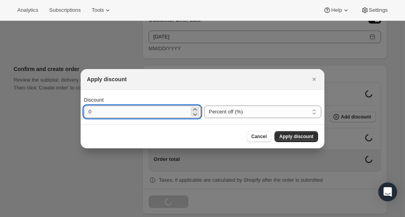
click at [170, 112] on input "0" at bounding box center [136, 112] width 105 height 13
type input "15"
click at [309, 137] on span "Apply discount" at bounding box center [296, 137] width 34 height 6
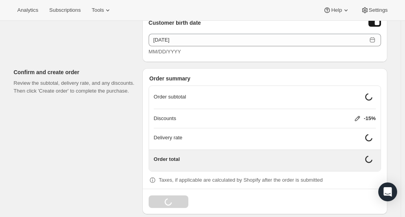
scroll to position [1000, 0]
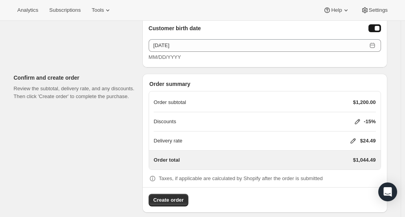
click at [355, 139] on icon at bounding box center [352, 141] width 5 height 5
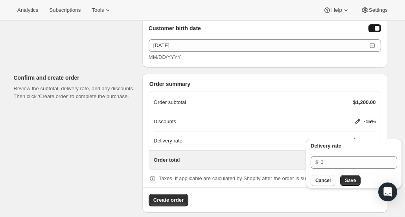
click at [347, 185] on button "Save" at bounding box center [350, 180] width 20 height 11
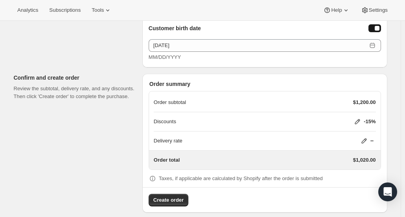
click at [177, 196] on span "Create order" at bounding box center [168, 200] width 30 height 8
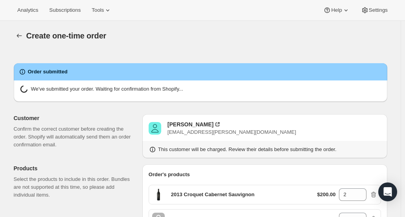
radio input "true"
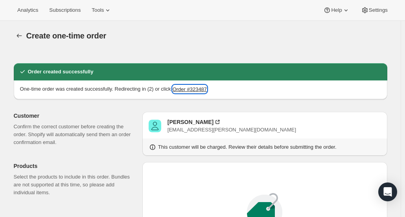
click at [196, 88] on button "Order #323487" at bounding box center [189, 89] width 34 height 8
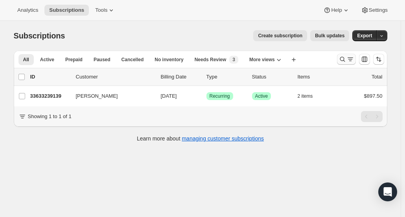
click at [342, 61] on icon "Search and filter results" at bounding box center [342, 59] width 8 height 8
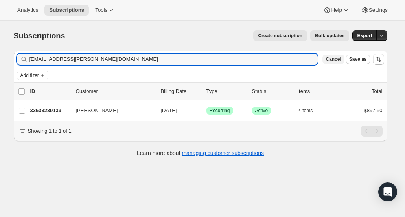
click at [341, 62] on span "Cancel" at bounding box center [332, 59] width 15 height 6
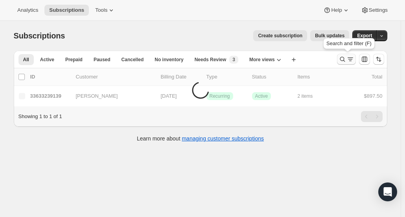
click at [344, 60] on icon "Search and filter results" at bounding box center [342, 59] width 8 height 8
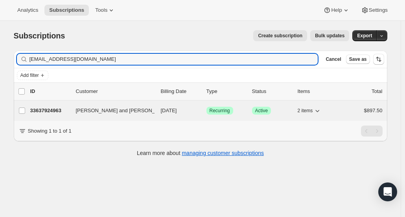
type input "[EMAIL_ADDRESS][DOMAIN_NAME]"
click at [43, 109] on p "33637924963" at bounding box center [49, 111] width 39 height 8
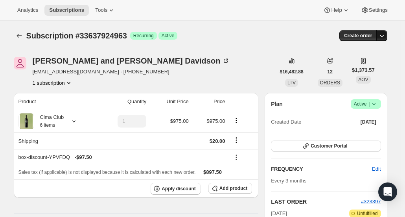
click at [378, 37] on button "button" at bounding box center [381, 35] width 11 height 11
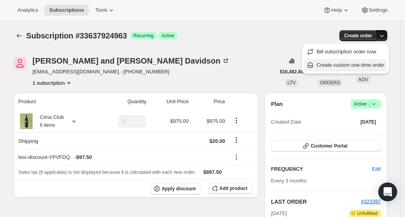
click at [352, 64] on span "Create custom one-time order" at bounding box center [350, 65] width 68 height 6
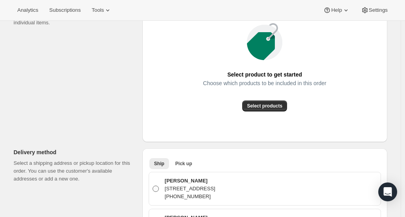
scroll to position [196, 0]
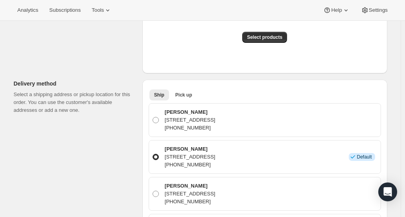
click at [265, 31] on div "Choose which products to be included in this order" at bounding box center [264, 21] width 123 height 20
click at [264, 35] on span "Select products" at bounding box center [264, 37] width 35 height 6
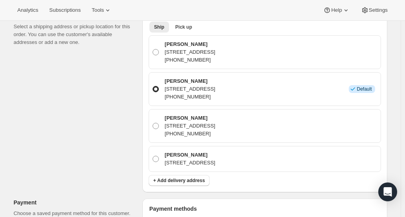
scroll to position [79, 0]
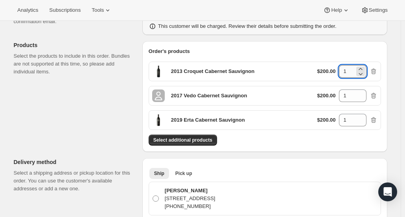
drag, startPoint x: 350, startPoint y: 69, endPoint x: 342, endPoint y: 66, distance: 7.8
click at [342, 66] on input "1" at bounding box center [347, 71] width 16 height 13
type input "2"
drag, startPoint x: 352, startPoint y: 95, endPoint x: 328, endPoint y: 96, distance: 23.6
click at [328, 96] on div "$200.00 1" at bounding box center [347, 96] width 60 height 13
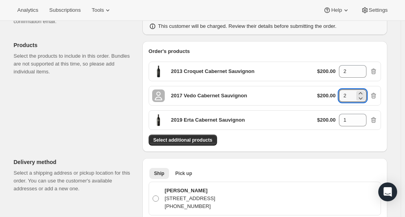
type input "2"
click at [335, 117] on div "$200.00 1" at bounding box center [347, 120] width 60 height 13
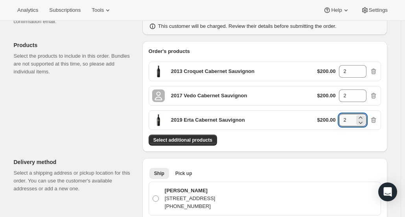
type input "2"
click at [341, 140] on div "Select additional products" at bounding box center [264, 140] width 232 height 11
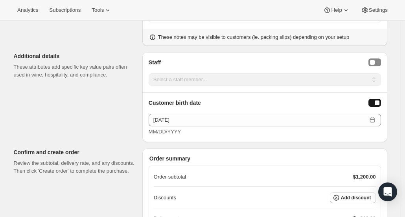
scroll to position [589, 0]
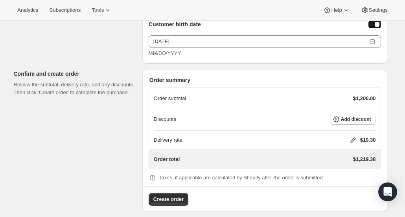
click at [363, 121] on div "Discounts Add discount" at bounding box center [265, 119] width 222 height 22
click at [361, 119] on button "Add discount" at bounding box center [353, 119] width 46 height 11
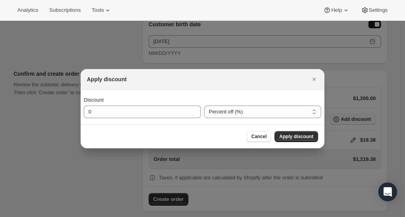
scroll to position [0, 0]
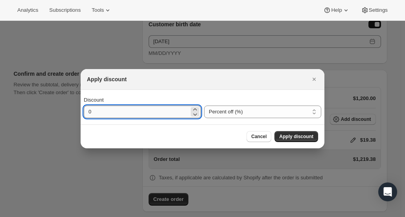
click at [152, 115] on input "0" at bounding box center [136, 112] width 105 height 13
type input "15"
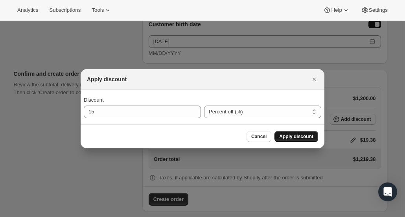
click at [289, 134] on span "Apply discount" at bounding box center [296, 137] width 34 height 6
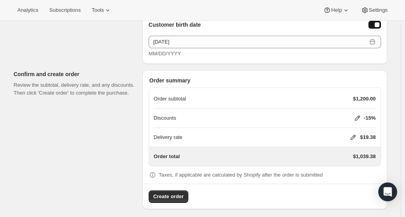
click at [355, 135] on icon at bounding box center [353, 138] width 8 height 8
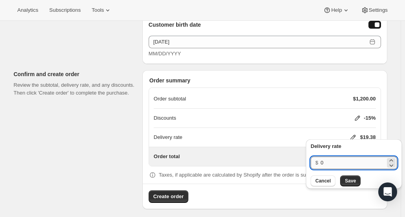
click at [332, 166] on input "0" at bounding box center [352, 163] width 65 height 13
type input "20"
click at [344, 183] on span "Save" at bounding box center [349, 181] width 11 height 6
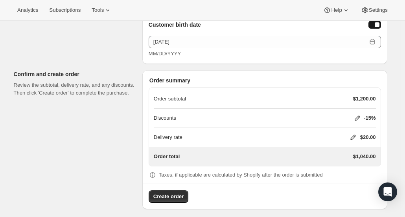
click at [357, 134] on icon at bounding box center [353, 138] width 8 height 8
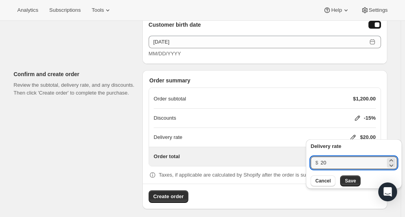
drag, startPoint x: 339, startPoint y: 161, endPoint x: 293, endPoint y: 163, distance: 46.4
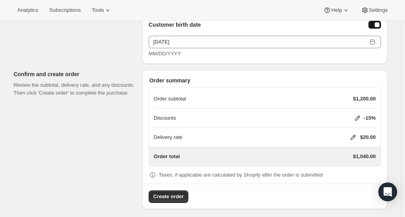
click at [352, 134] on icon at bounding box center [353, 138] width 8 height 8
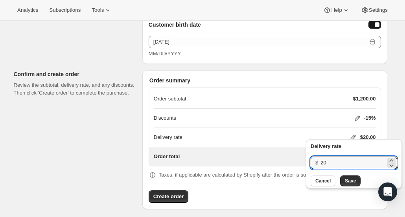
drag, startPoint x: 331, startPoint y: 163, endPoint x: 306, endPoint y: 165, distance: 25.6
click at [306, 165] on div "Delivery rate $ 20 Cancel Save" at bounding box center [354, 163] width 96 height 49
type input "0"
click at [347, 177] on button "Save" at bounding box center [350, 181] width 20 height 11
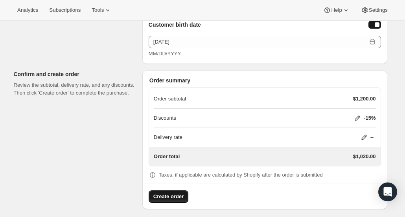
click at [167, 193] on span "Create order" at bounding box center [168, 197] width 30 height 8
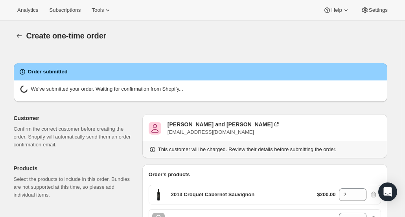
radio input "true"
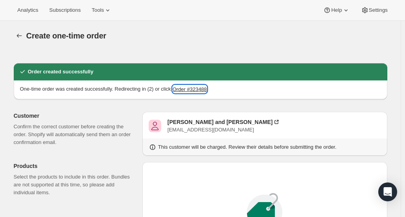
click at [197, 90] on button "Order #323488" at bounding box center [189, 89] width 34 height 8
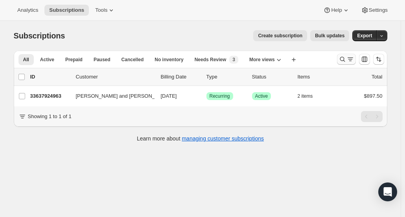
click at [344, 60] on icon "Search and filter results" at bounding box center [341, 59] width 5 height 5
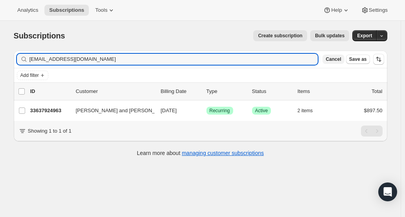
click at [341, 60] on span "Cancel" at bounding box center [332, 59] width 15 height 6
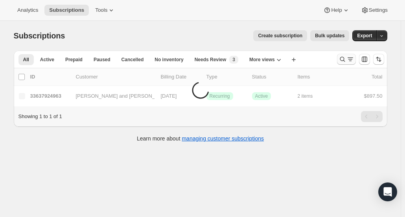
click at [344, 60] on icon "Search and filter results" at bounding box center [342, 59] width 8 height 8
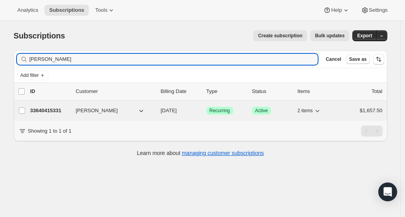
type input "Spielman"
click at [43, 113] on p "33640415331" at bounding box center [49, 111] width 39 height 8
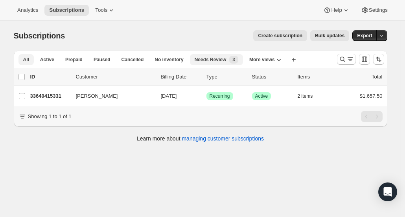
click at [211, 60] on span "Needs Review" at bounding box center [210, 60] width 32 height 6
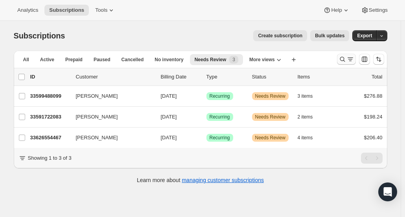
click at [344, 60] on icon "Search and filter results" at bounding box center [342, 59] width 8 height 8
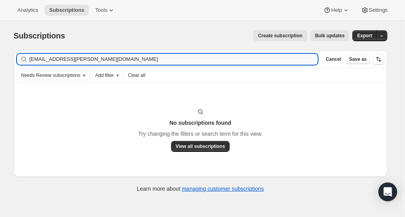
type input "cabrita.julia@gmail.com"
click at [139, 77] on span "Clear all" at bounding box center [136, 75] width 17 height 6
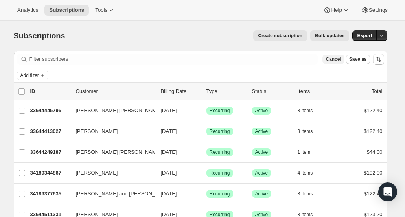
click at [339, 59] on span "Cancel" at bounding box center [332, 59] width 15 height 6
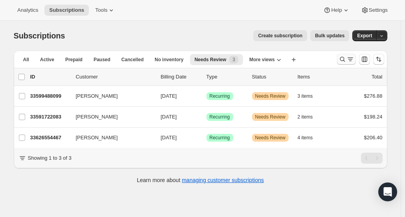
click at [341, 60] on icon "Search and filter results" at bounding box center [342, 59] width 8 height 8
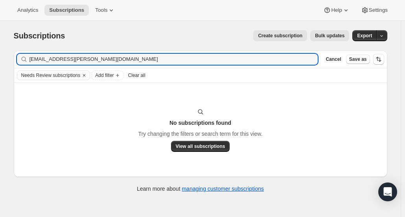
type input "cabrita.julia@gmail.com"
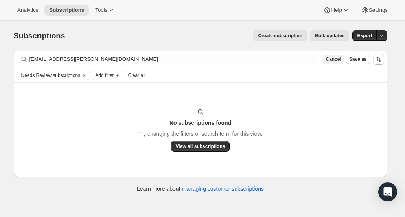
click at [341, 60] on span "Cancel" at bounding box center [332, 59] width 15 height 6
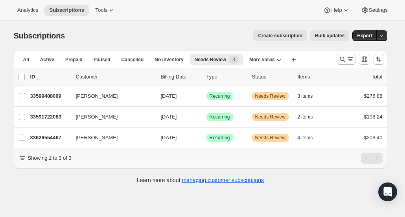
click at [335, 64] on div at bounding box center [359, 59] width 53 height 16
click at [346, 59] on icon "Search and filter results" at bounding box center [342, 59] width 8 height 8
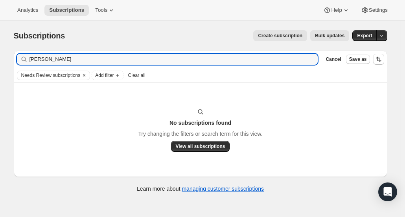
type input "Julia Cabrita"
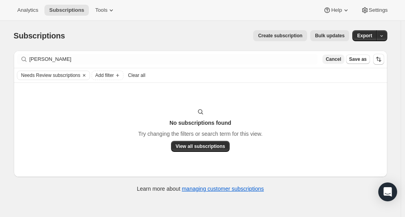
click at [338, 62] on button "Cancel" at bounding box center [333, 59] width 22 height 9
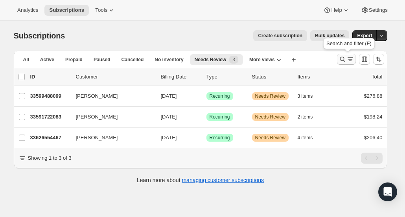
click at [344, 60] on icon "Search and filter results" at bounding box center [341, 59] width 5 height 5
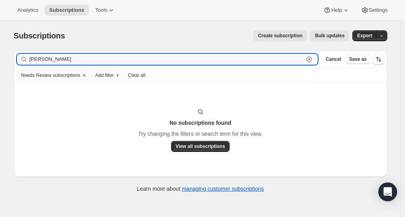
drag, startPoint x: 75, startPoint y: 58, endPoint x: -15, endPoint y: 59, distance: 89.6
click at [0, 59] on html "Analytics Subscriptions Tools Help Settings Skip to content Subscriptions. This…" at bounding box center [202, 108] width 405 height 217
paste input "[PERSON_NAME]"
type input "[PERSON_NAME]"
click at [143, 78] on span "Clear all" at bounding box center [136, 75] width 17 height 6
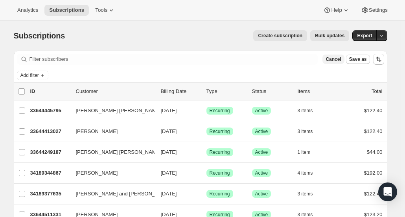
click at [336, 64] on button "Cancel" at bounding box center [333, 59] width 22 height 9
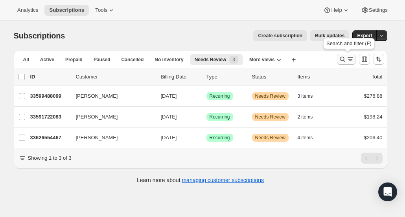
click at [342, 60] on icon "Search and filter results" at bounding box center [342, 59] width 8 height 8
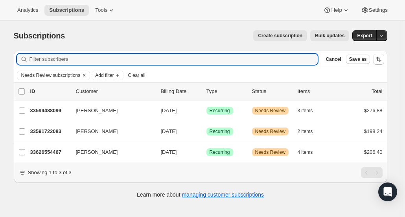
click at [84, 74] on icon "Clear" at bounding box center [84, 75] width 6 height 6
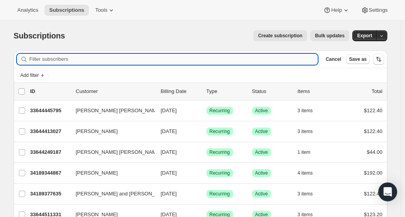
click at [79, 60] on input "Filter subscribers" at bounding box center [173, 59] width 288 height 11
paste input "cabrita.julia@gmail.com"
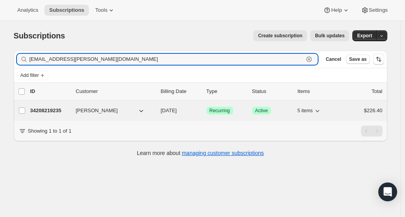
type input "cabrita.julia@gmail.com"
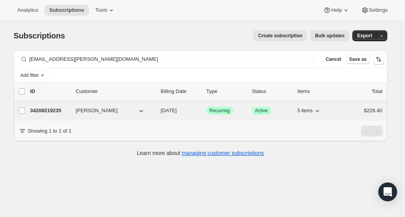
click at [53, 110] on p "34208219235" at bounding box center [49, 111] width 39 height 8
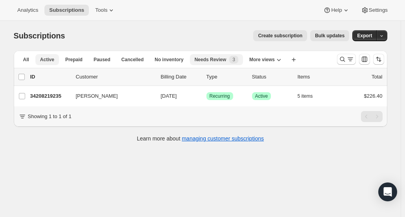
click at [54, 57] on span "Active" at bounding box center [47, 60] width 14 height 6
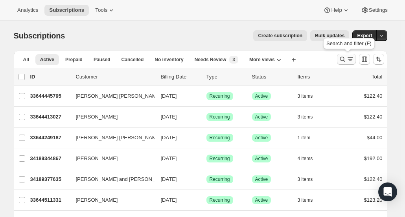
click at [344, 58] on icon "Search and filter results" at bounding box center [341, 59] width 5 height 5
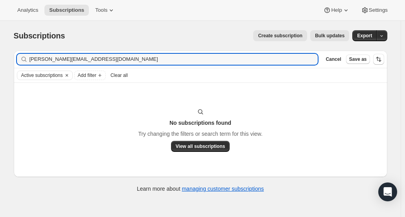
type input "[PERSON_NAME][EMAIL_ADDRESS][DOMAIN_NAME]"
click at [125, 73] on span "Clear all" at bounding box center [118, 75] width 17 height 6
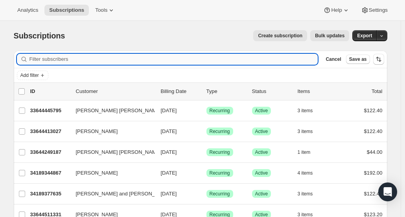
click at [126, 62] on input "Filter subscribers" at bounding box center [173, 59] width 288 height 11
paste input "[PERSON_NAME][EMAIL_ADDRESS][DOMAIN_NAME]"
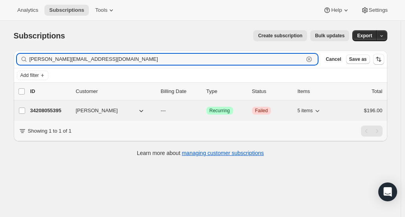
type input "[PERSON_NAME][EMAIL_ADDRESS][DOMAIN_NAME]"
click at [49, 109] on p "34208055395" at bounding box center [49, 111] width 39 height 8
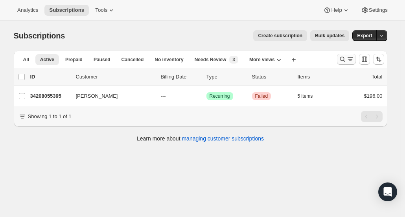
click at [341, 59] on icon "Search and filter results" at bounding box center [342, 59] width 8 height 8
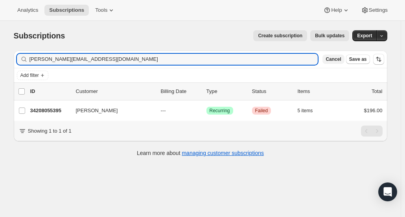
click at [340, 59] on span "Cancel" at bounding box center [332, 59] width 15 height 6
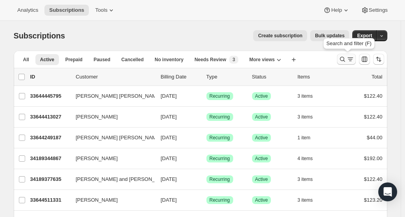
click at [342, 57] on icon "Search and filter results" at bounding box center [342, 59] width 8 height 8
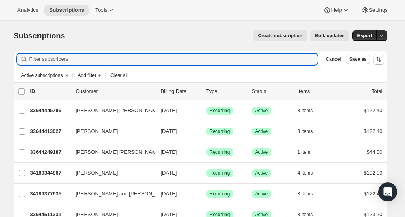
click at [128, 74] on span "Clear all" at bounding box center [118, 75] width 17 height 6
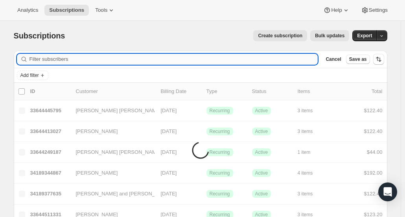
click at [133, 61] on input "Filter subscribers" at bounding box center [173, 59] width 288 height 11
paste input "[EMAIL_ADDRESS][DOMAIN_NAME]"
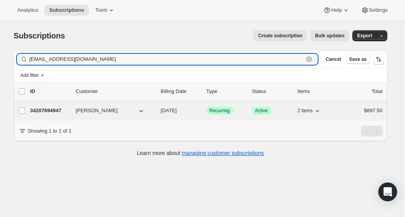
type input "[EMAIL_ADDRESS][DOMAIN_NAME]"
click at [38, 109] on p "34207694947" at bounding box center [49, 111] width 39 height 8
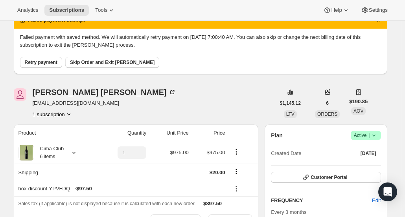
scroll to position [118, 0]
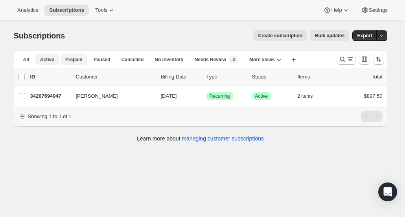
click at [23, 61] on button "All" at bounding box center [25, 59] width 15 height 11
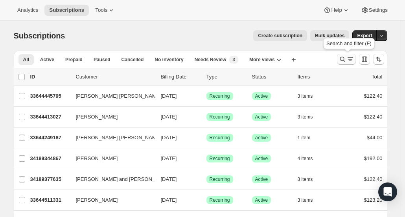
click at [342, 62] on icon "Search and filter results" at bounding box center [342, 59] width 8 height 8
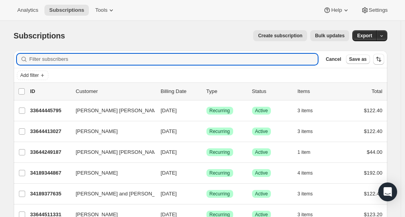
paste input "[EMAIL_ADDRESS][DOMAIN_NAME]"
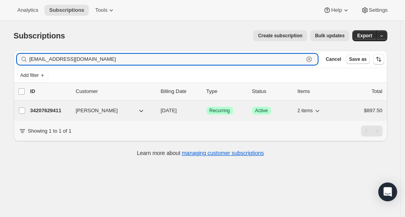
type input "[EMAIL_ADDRESS][DOMAIN_NAME]"
click at [57, 109] on p "34207629411" at bounding box center [49, 111] width 39 height 8
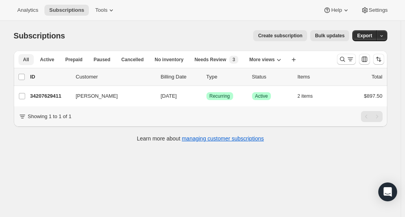
click at [32, 57] on button "All" at bounding box center [25, 59] width 15 height 11
click at [341, 58] on icon "Search and filter results" at bounding box center [342, 59] width 8 height 8
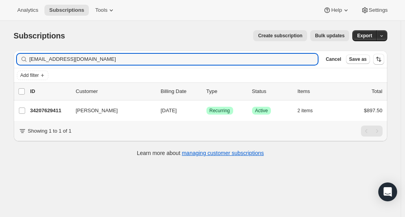
click at [341, 58] on span "Cancel" at bounding box center [332, 59] width 15 height 6
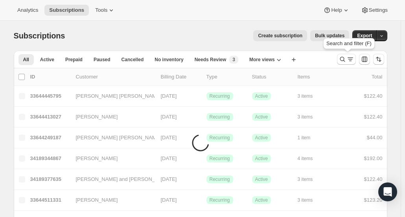
click at [341, 58] on icon "Search and filter results" at bounding box center [342, 59] width 8 height 8
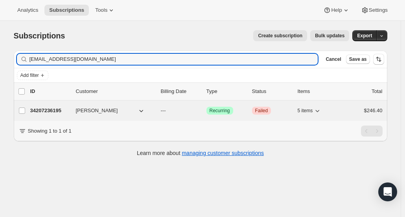
type input "[EMAIL_ADDRESS][DOMAIN_NAME]"
click at [51, 113] on p "34207236195" at bounding box center [49, 111] width 39 height 8
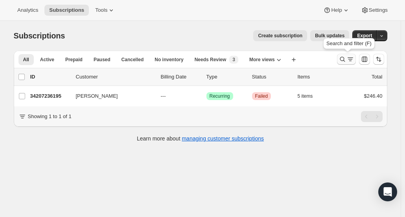
click at [342, 58] on icon "Search and filter results" at bounding box center [342, 59] width 8 height 8
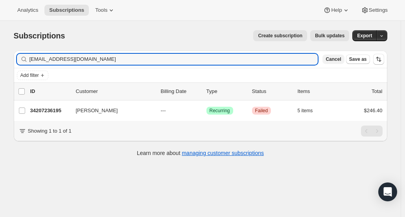
click at [341, 59] on span "Cancel" at bounding box center [332, 59] width 15 height 6
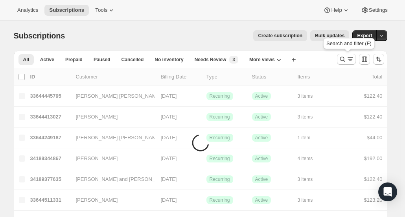
click at [342, 59] on icon "Search and filter results" at bounding box center [341, 59] width 5 height 5
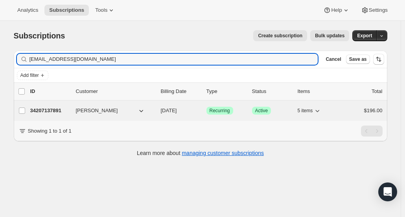
type input "[EMAIL_ADDRESS][DOMAIN_NAME]"
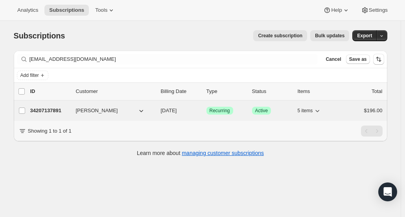
click at [55, 109] on p "34207137891" at bounding box center [49, 111] width 39 height 8
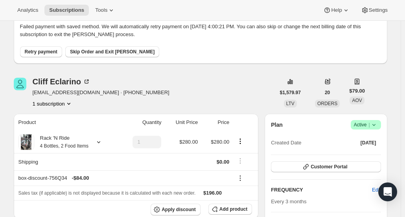
scroll to position [39, 0]
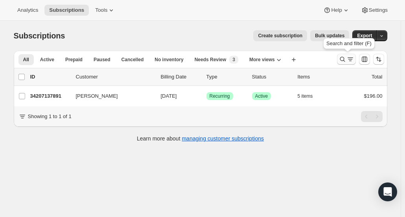
click at [342, 59] on icon "Search and filter results" at bounding box center [342, 59] width 8 height 8
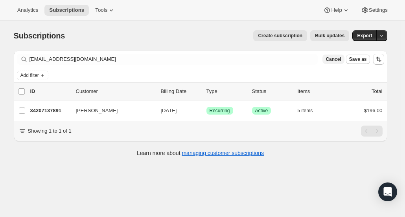
click at [344, 60] on button "Cancel" at bounding box center [333, 59] width 22 height 9
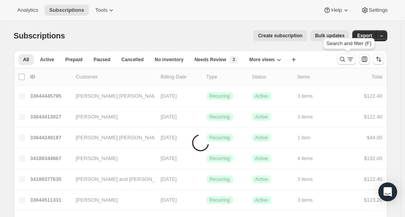
click at [346, 60] on icon "Search and filter results" at bounding box center [342, 59] width 8 height 8
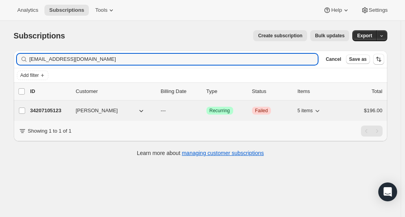
type input "[EMAIL_ADDRESS][DOMAIN_NAME]"
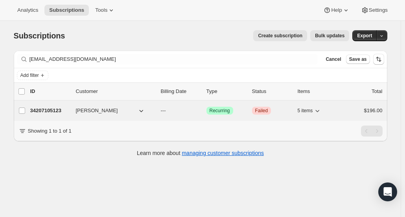
click at [43, 106] on div "34207105123 [PERSON_NAME] --- Success Recurring Critical Failed 5 items $196.00" at bounding box center [206, 110] width 352 height 11
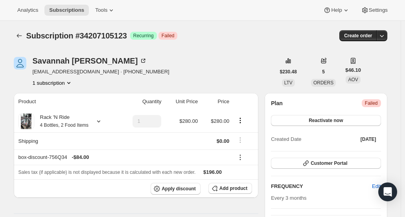
click at [26, 34] on div at bounding box center [20, 35] width 13 height 11
click at [22, 37] on icon "Subscriptions" at bounding box center [19, 36] width 8 height 8
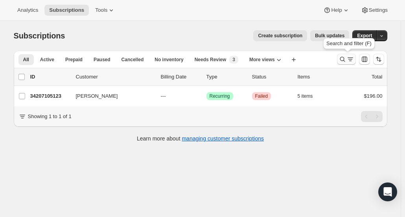
click at [342, 61] on icon "Search and filter results" at bounding box center [342, 59] width 8 height 8
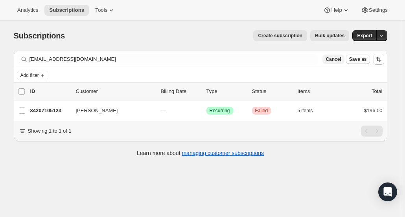
click at [340, 60] on span "Cancel" at bounding box center [332, 59] width 15 height 6
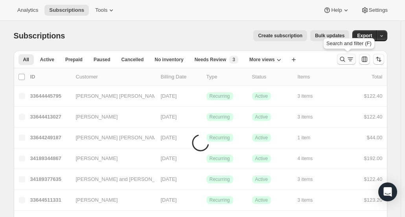
click at [344, 59] on icon "Search and filter results" at bounding box center [342, 59] width 8 height 8
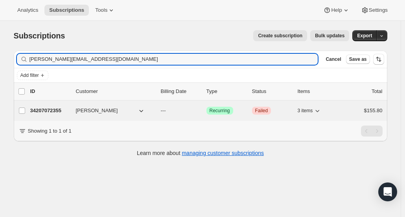
type input "[PERSON_NAME][EMAIL_ADDRESS][DOMAIN_NAME]"
click at [52, 113] on p "34207072355" at bounding box center [49, 111] width 39 height 8
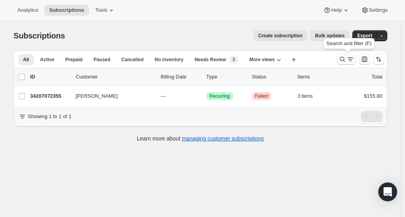
click at [344, 60] on icon "Search and filter results" at bounding box center [341, 59] width 5 height 5
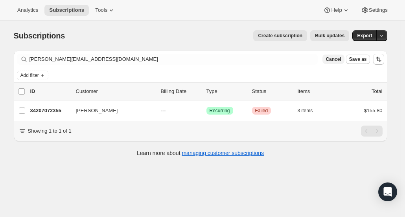
click at [343, 62] on button "Cancel" at bounding box center [333, 59] width 22 height 9
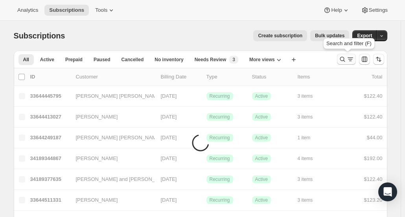
click at [346, 59] on icon "Search and filter results" at bounding box center [342, 59] width 8 height 8
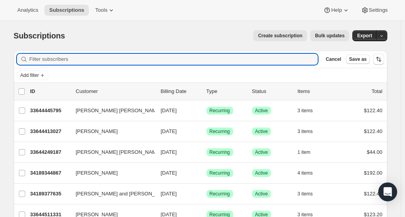
paste input "[EMAIL_ADDRESS][DOMAIN_NAME]"
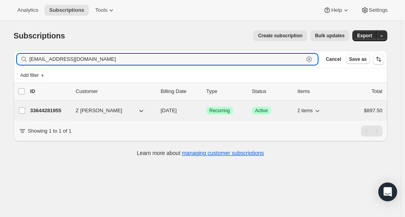
type input "[EMAIL_ADDRESS][DOMAIN_NAME]"
click at [39, 109] on p "33644281955" at bounding box center [49, 111] width 39 height 8
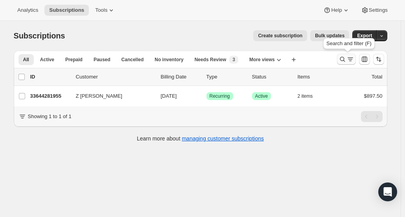
click at [342, 59] on icon "Search and filter results" at bounding box center [342, 59] width 8 height 8
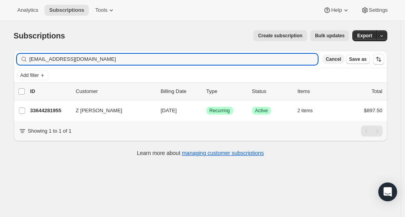
click at [341, 62] on button "Cancel" at bounding box center [333, 59] width 22 height 9
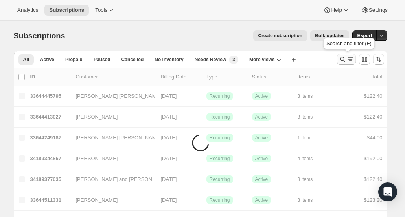
click at [341, 62] on icon "Search and filter results" at bounding box center [342, 59] width 8 height 8
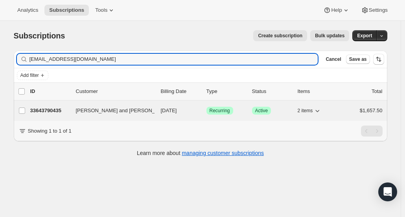
type input "[EMAIL_ADDRESS][DOMAIN_NAME]"
click at [42, 108] on p "33643790435" at bounding box center [49, 111] width 39 height 8
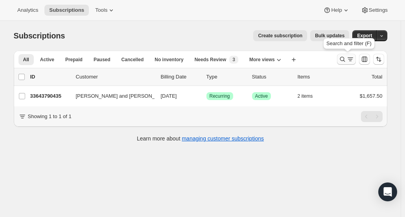
click at [343, 61] on icon "Search and filter results" at bounding box center [342, 59] width 8 height 8
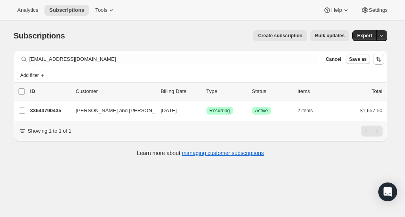
click at [341, 61] on span "Cancel" at bounding box center [332, 59] width 15 height 6
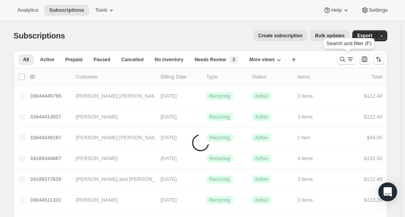
click at [343, 61] on icon "Search and filter results" at bounding box center [341, 59] width 5 height 5
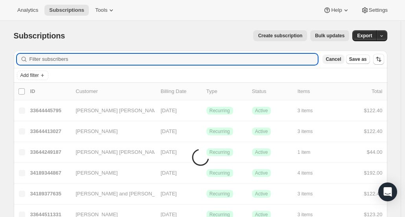
paste input "[EMAIL_ADDRESS][DOMAIN_NAME]"
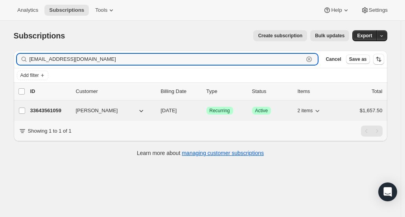
type input "[EMAIL_ADDRESS][DOMAIN_NAME]"
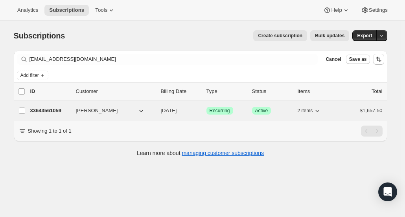
click at [59, 111] on p "33643561059" at bounding box center [49, 111] width 39 height 8
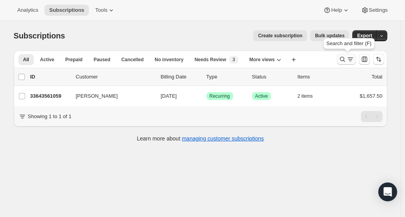
click at [342, 57] on icon "Search and filter results" at bounding box center [341, 59] width 5 height 5
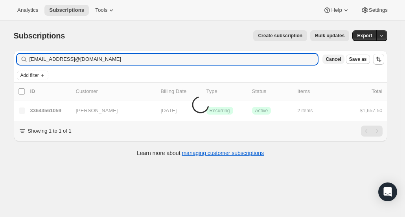
type input "[EMAIL_ADDRESS]@[DOMAIN_NAME]"
click at [341, 57] on span "Cancel" at bounding box center [332, 59] width 15 height 6
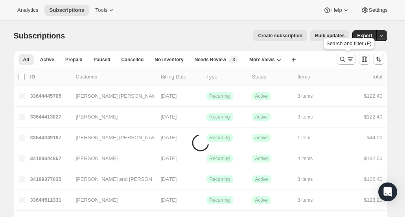
click at [343, 57] on icon "Search and filter results" at bounding box center [342, 59] width 8 height 8
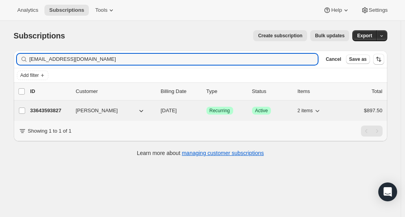
type input "[EMAIL_ADDRESS][DOMAIN_NAME]"
click at [57, 109] on p "33643593827" at bounding box center [49, 111] width 39 height 8
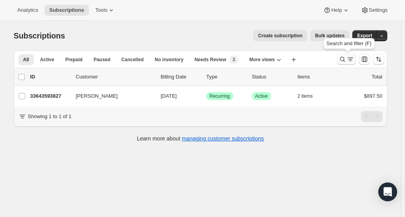
click at [343, 60] on icon "Search and filter results" at bounding box center [342, 59] width 8 height 8
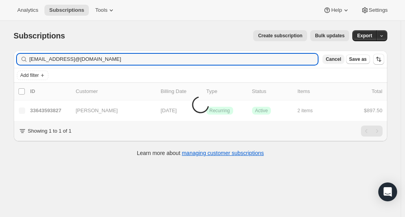
type input "[EMAIL_ADDRESS]@[DOMAIN_NAME]"
click at [341, 59] on span "Cancel" at bounding box center [332, 59] width 15 height 6
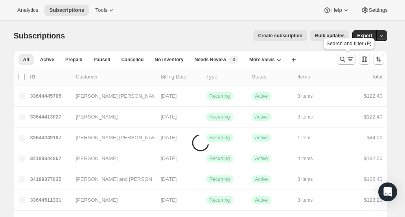
click at [342, 59] on icon "Search and filter results" at bounding box center [342, 59] width 8 height 8
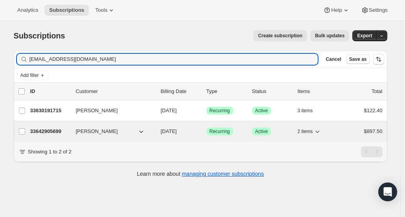
type input "[EMAIL_ADDRESS][DOMAIN_NAME]"
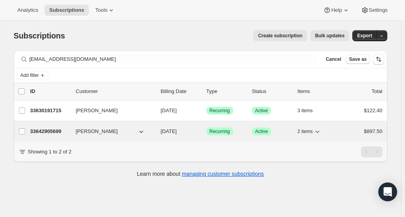
click at [60, 131] on p "33642905699" at bounding box center [49, 132] width 39 height 8
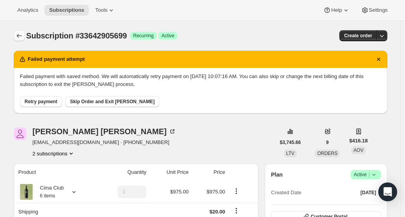
click at [23, 38] on icon "Subscriptions" at bounding box center [19, 36] width 8 height 8
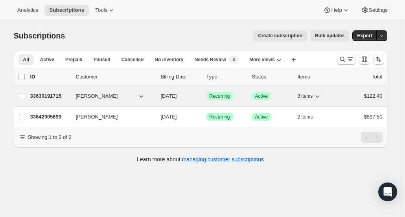
click at [53, 95] on p "33630191715" at bounding box center [49, 96] width 39 height 8
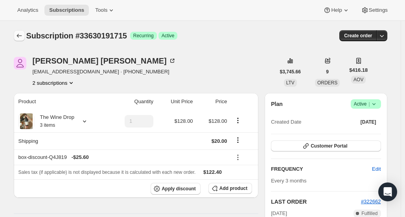
click at [24, 37] on button "Subscriptions" at bounding box center [19, 35] width 11 height 11
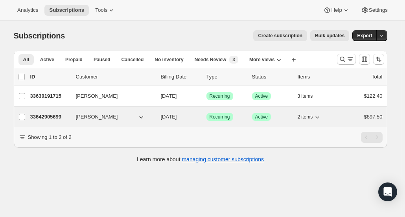
click at [46, 113] on p "33642905699" at bounding box center [49, 117] width 39 height 8
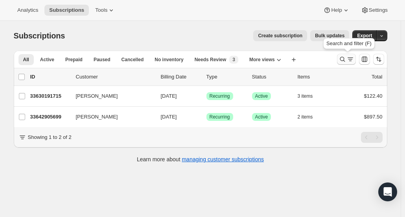
click at [344, 59] on icon "Search and filter results" at bounding box center [342, 59] width 8 height 8
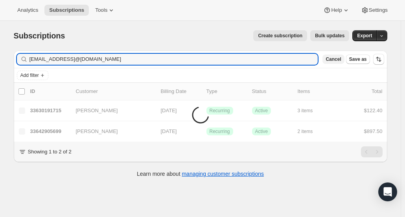
type input "[EMAIL_ADDRESS]@[DOMAIN_NAME]"
click at [341, 59] on span "Cancel" at bounding box center [332, 59] width 15 height 6
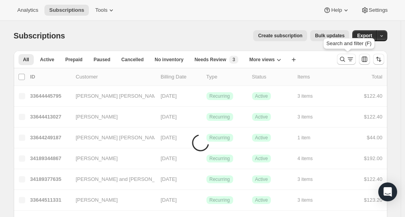
click at [344, 59] on icon "Search and filter results" at bounding box center [342, 59] width 8 height 8
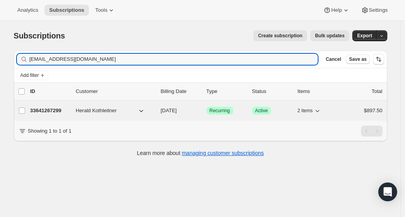
type input "[EMAIL_ADDRESS][DOMAIN_NAME]"
click at [56, 110] on p "33641267299" at bounding box center [49, 111] width 39 height 8
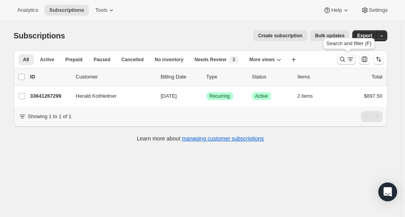
click at [342, 59] on icon "Search and filter results" at bounding box center [342, 59] width 8 height 8
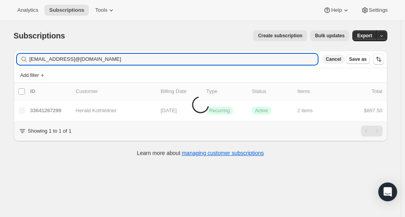
type input "[EMAIL_ADDRESS]@[DOMAIN_NAME]"
click at [341, 60] on span "Cancel" at bounding box center [332, 59] width 15 height 6
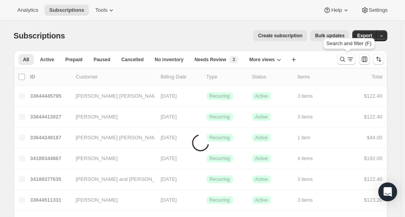
click at [342, 60] on icon "Search and filter results" at bounding box center [342, 59] width 8 height 8
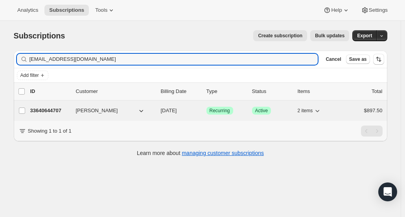
type input "[EMAIL_ADDRESS][DOMAIN_NAME]"
click at [48, 112] on p "33640644707" at bounding box center [49, 111] width 39 height 8
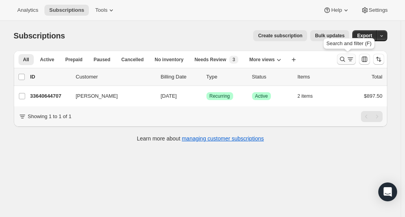
click at [344, 61] on icon "Search and filter results" at bounding box center [342, 59] width 8 height 8
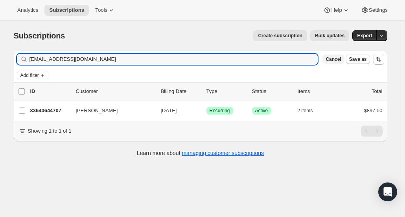
click at [341, 59] on span "Cancel" at bounding box center [332, 59] width 15 height 6
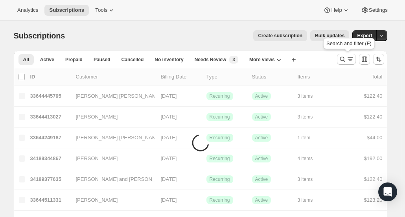
click at [344, 59] on icon "Search and filter results" at bounding box center [342, 59] width 8 height 8
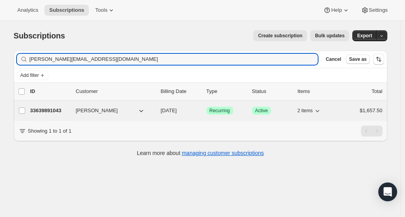
type input "[PERSON_NAME][EMAIL_ADDRESS][DOMAIN_NAME]"
click at [61, 114] on div "33639891043 [PERSON_NAME] [DATE] Success Recurring Success Active 2 items $1,65…" at bounding box center [206, 110] width 352 height 11
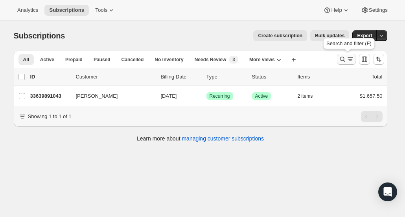
click at [345, 59] on icon "Search and filter results" at bounding box center [342, 59] width 8 height 8
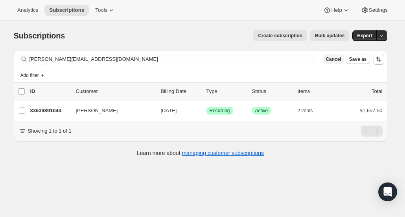
click at [341, 62] on span "Cancel" at bounding box center [332, 59] width 15 height 6
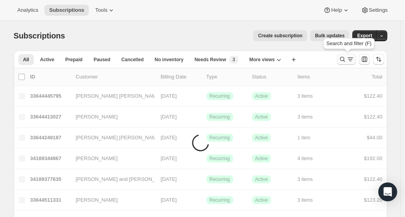
click at [346, 59] on icon "Search and filter results" at bounding box center [342, 59] width 8 height 8
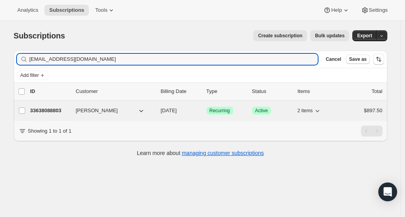
type input "[EMAIL_ADDRESS][DOMAIN_NAME]"
click at [43, 113] on p "33638088803" at bounding box center [49, 111] width 39 height 8
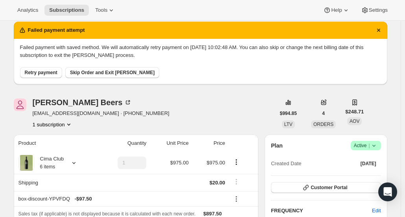
scroll to position [39, 0]
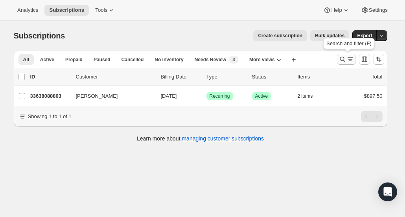
click at [343, 59] on icon "Search and filter results" at bounding box center [342, 59] width 8 height 8
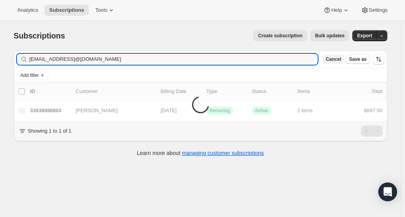
type input "[EMAIL_ADDRESS]@[DOMAIN_NAME]"
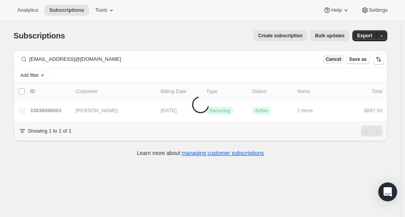
click at [339, 59] on span "Cancel" at bounding box center [332, 59] width 15 height 6
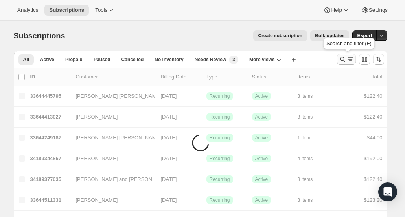
click at [343, 58] on icon "Search and filter results" at bounding box center [342, 59] width 8 height 8
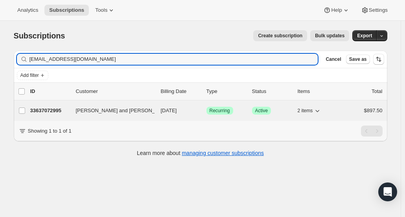
type input "[EMAIL_ADDRESS][DOMAIN_NAME]"
click at [48, 107] on p "33637072995" at bounding box center [49, 111] width 39 height 8
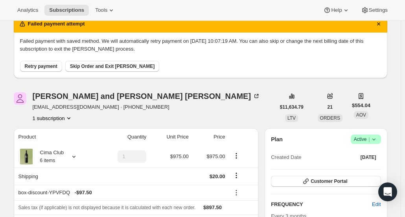
scroll to position [79, 0]
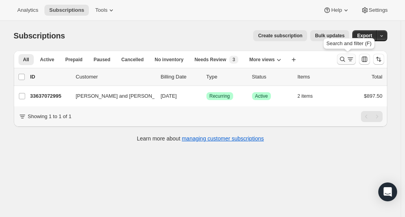
click at [344, 60] on icon "Search and filter results" at bounding box center [342, 59] width 8 height 8
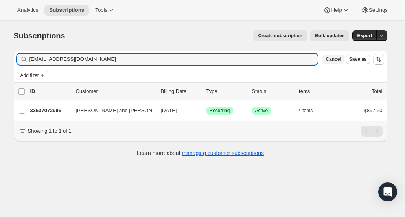
click at [340, 60] on span "Cancel" at bounding box center [332, 59] width 15 height 6
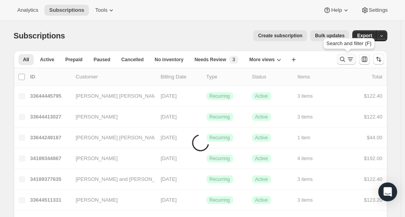
click at [343, 59] on icon "Search and filter results" at bounding box center [342, 59] width 8 height 8
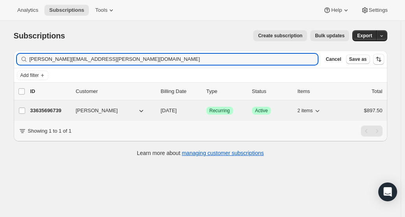
type input "[PERSON_NAME][EMAIL_ADDRESS][PERSON_NAME][DOMAIN_NAME]"
click at [57, 111] on p "33635696739" at bounding box center [49, 111] width 39 height 8
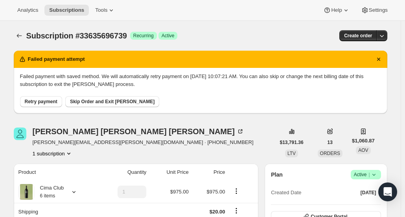
scroll to position [79, 0]
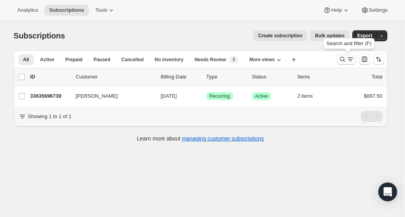
click at [341, 59] on icon "Search and filter results" at bounding box center [342, 59] width 8 height 8
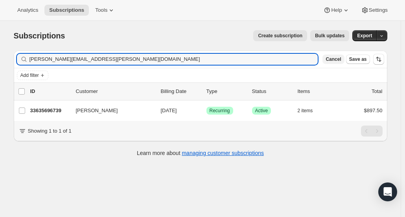
click at [341, 57] on span "Cancel" at bounding box center [332, 59] width 15 height 6
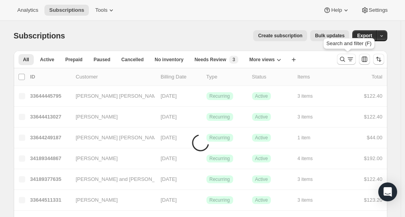
click at [341, 57] on icon "Search and filter results" at bounding box center [342, 59] width 8 height 8
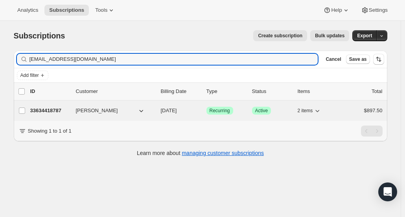
type input "[EMAIL_ADDRESS][DOMAIN_NAME]"
click at [53, 108] on p "33634418787" at bounding box center [49, 111] width 39 height 8
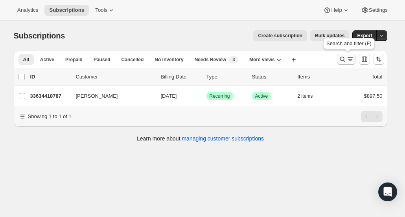
click at [345, 55] on icon "Search and filter results" at bounding box center [342, 59] width 8 height 8
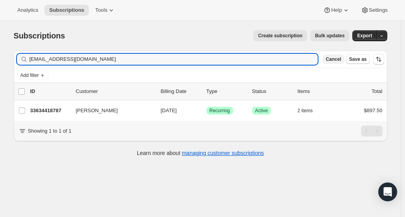
click at [335, 56] on span "Cancel" at bounding box center [332, 59] width 15 height 6
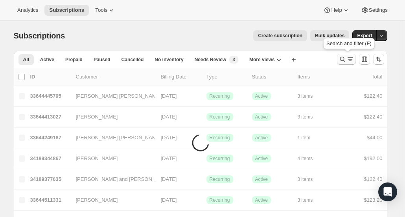
click at [344, 57] on icon "Search and filter results" at bounding box center [341, 59] width 5 height 5
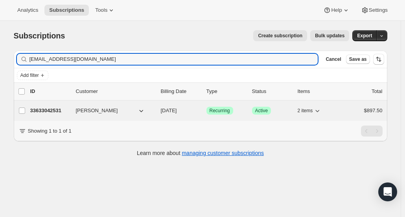
type input "[EMAIL_ADDRESS][DOMAIN_NAME]"
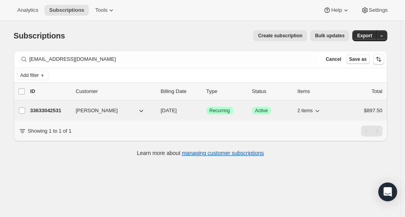
click at [57, 110] on p "33633042531" at bounding box center [49, 111] width 39 height 8
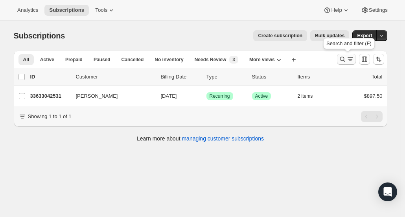
click at [346, 62] on icon "Search and filter results" at bounding box center [342, 59] width 8 height 8
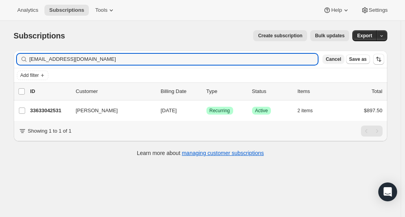
click at [341, 59] on span "Cancel" at bounding box center [332, 59] width 15 height 6
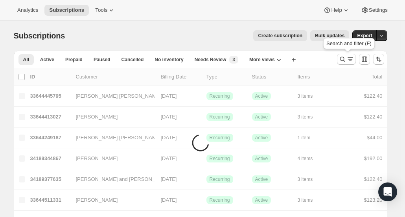
click at [343, 59] on icon "Search and filter results" at bounding box center [342, 59] width 8 height 8
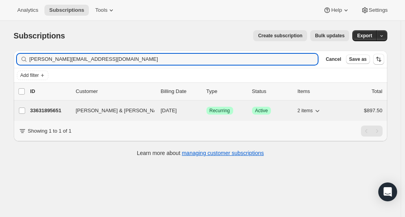
type input "[PERSON_NAME][EMAIL_ADDRESS][DOMAIN_NAME]"
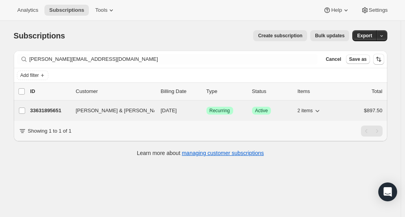
click at [38, 112] on p "33631895651" at bounding box center [49, 111] width 39 height 8
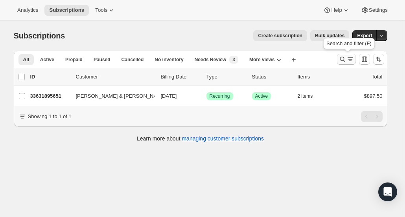
click at [342, 58] on icon "Search and filter results" at bounding box center [342, 59] width 8 height 8
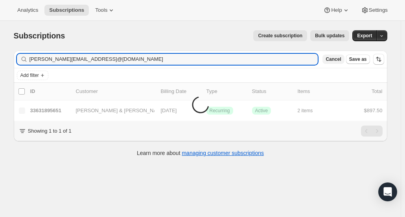
type input "[PERSON_NAME][EMAIL_ADDRESS]@[DOMAIN_NAME]"
click at [341, 58] on span "Cancel" at bounding box center [332, 59] width 15 height 6
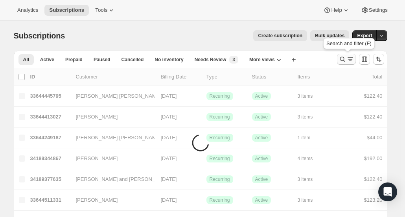
click at [346, 57] on icon "Search and filter results" at bounding box center [342, 59] width 8 height 8
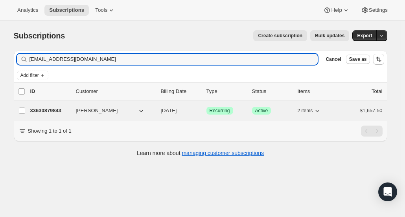
type input "[EMAIL_ADDRESS][DOMAIN_NAME]"
click at [48, 113] on p "33630879843" at bounding box center [49, 111] width 39 height 8
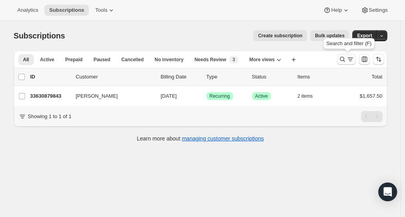
click at [341, 59] on icon "Search and filter results" at bounding box center [342, 59] width 8 height 8
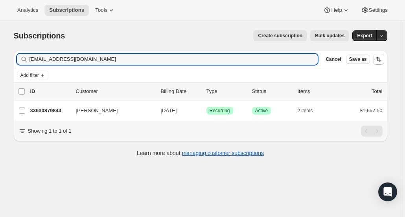
click at [341, 59] on span "Cancel" at bounding box center [332, 59] width 15 height 6
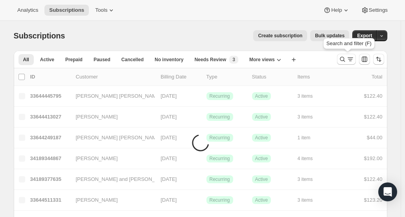
click at [341, 59] on icon "Search and filter results" at bounding box center [342, 59] width 8 height 8
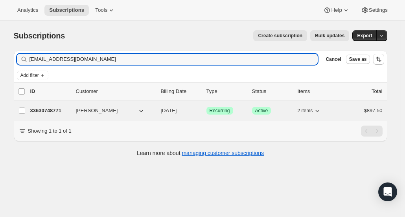
type input "[EMAIL_ADDRESS][DOMAIN_NAME]"
click at [57, 115] on div "33630748771 [PERSON_NAME] [DATE] Success Recurring Success Active 2 items $897.…" at bounding box center [206, 110] width 352 height 11
